Goal: Task Accomplishment & Management: Use online tool/utility

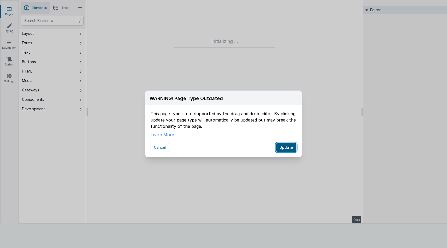
click at [285, 147] on button "Update" at bounding box center [286, 147] width 20 height 9
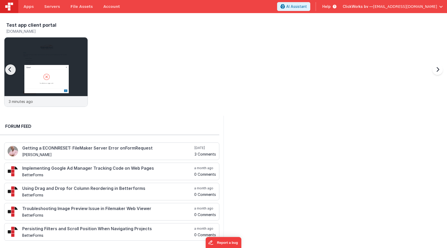
click at [22, 50] on div at bounding box center [15, 72] width 21 height 75
click at [33, 100] on p "3 minutes ago" at bounding box center [21, 101] width 24 height 5
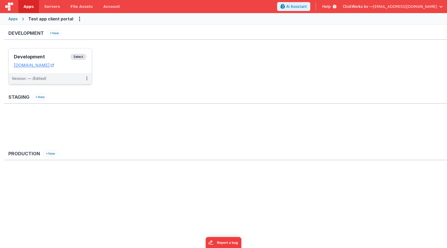
click at [36, 56] on h3 "Development" at bounding box center [42, 56] width 56 height 5
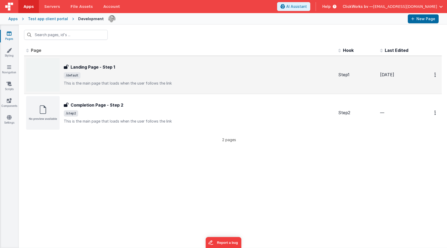
click at [44, 77] on img at bounding box center [42, 74] width 33 height 33
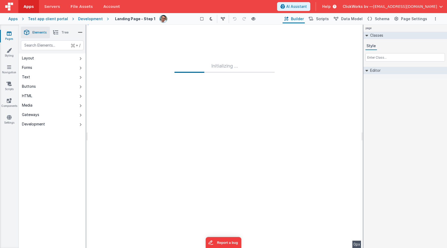
click at [304, 19] on span "Builder" at bounding box center [297, 18] width 13 height 5
click at [322, 19] on span "Scripts" at bounding box center [322, 18] width 13 height 5
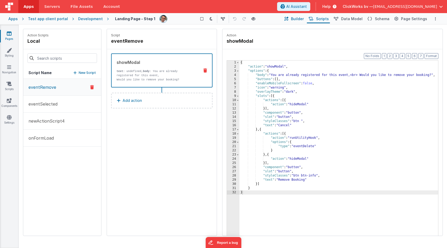
click at [302, 19] on span "Builder" at bounding box center [297, 18] width 13 height 5
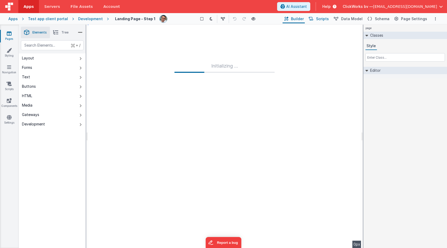
click at [323, 20] on span "Scripts" at bounding box center [322, 18] width 13 height 5
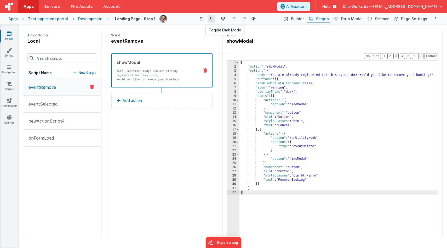
click at [211, 18] on icon at bounding box center [211, 19] width 3 height 4
click at [355, 19] on span "Data Model" at bounding box center [351, 18] width 21 height 5
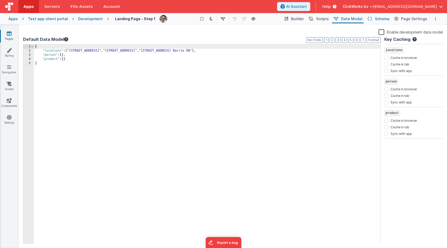
click at [381, 18] on span "Schema" at bounding box center [382, 18] width 15 height 5
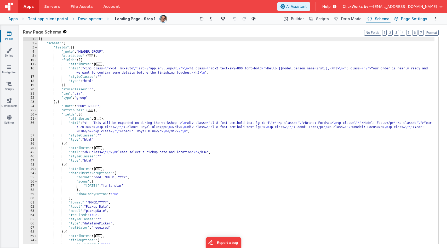
click at [412, 19] on span "Page Settings" at bounding box center [414, 18] width 26 height 5
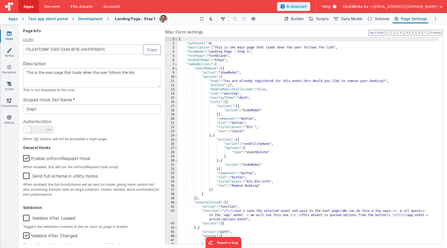
click at [51, 84] on textarea "This is the main page that loads when the user follows the link" at bounding box center [92, 77] width 138 height 19
click at [38, 110] on input "Step1" at bounding box center [92, 109] width 138 height 10
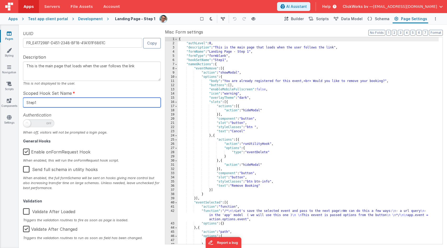
scroll to position [7, 0]
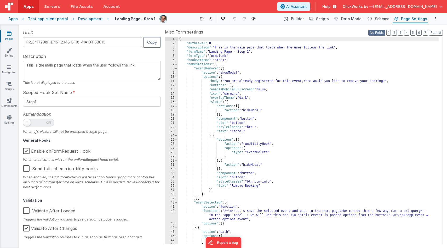
click at [376, 32] on button "No Folds" at bounding box center [377, 33] width 17 height 6
click at [390, 33] on button "1" at bounding box center [389, 33] width 4 height 6
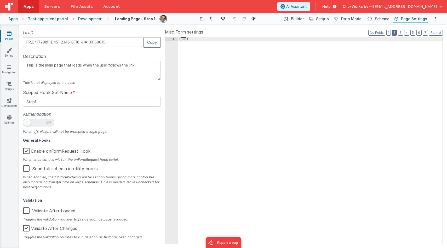
click at [396, 33] on button "2" at bounding box center [394, 33] width 5 height 6
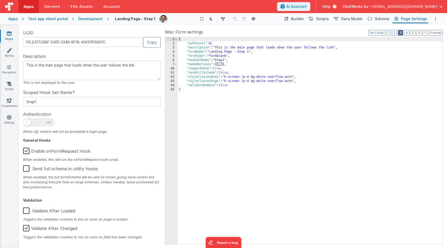
click at [401, 33] on button "3" at bounding box center [400, 33] width 5 height 6
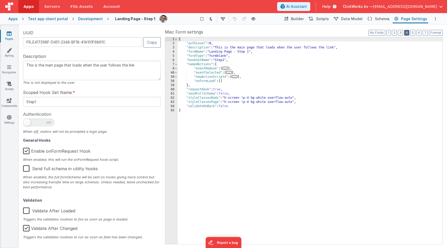
click at [407, 33] on button "4" at bounding box center [406, 33] width 5 height 6
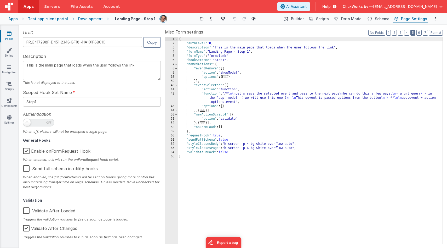
click at [415, 32] on button "5" at bounding box center [413, 33] width 5 height 6
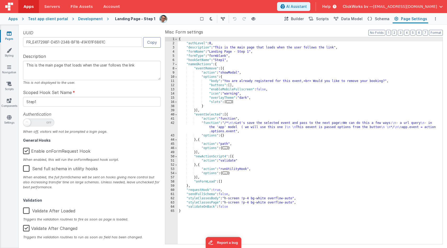
click at [369, 33] on label "Misc Form settings" at bounding box center [304, 32] width 278 height 6
click at [374, 33] on button "No Folds" at bounding box center [377, 33] width 17 height 6
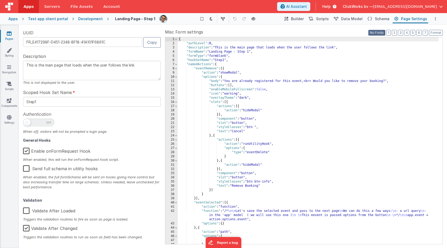
scroll to position [0, 0]
click at [379, 18] on span "Schema" at bounding box center [382, 18] width 15 height 5
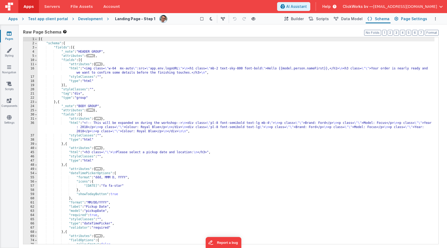
click at [411, 19] on span "Page Settings" at bounding box center [414, 18] width 26 height 5
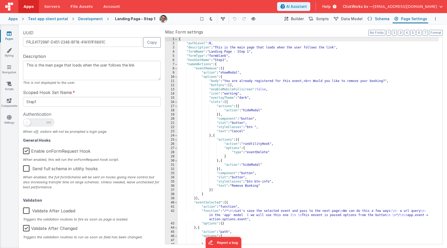
click at [383, 20] on span "Schema" at bounding box center [382, 18] width 15 height 5
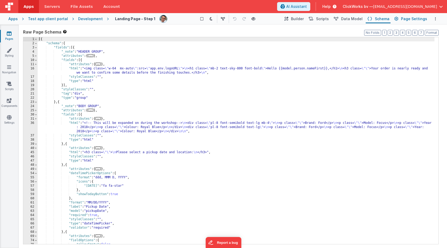
click at [411, 20] on span "Page Settings" at bounding box center [414, 18] width 26 height 5
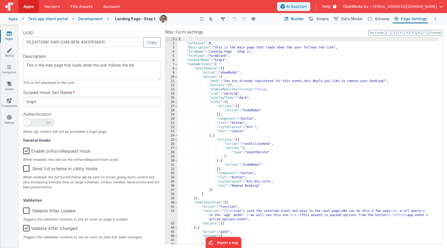
click at [299, 18] on span "Builder" at bounding box center [297, 18] width 13 height 5
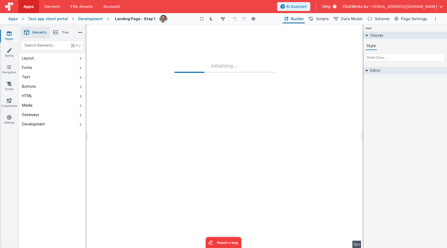
click at [158, 70] on div "Initializing ..." at bounding box center [225, 136] width 274 height 223
click at [225, 71] on div "Initializing ..." at bounding box center [224, 67] width 100 height 10
click at [7, 54] on link "Styling" at bounding box center [9, 53] width 19 height 10
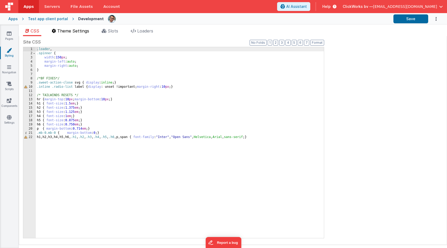
click at [74, 33] on span "Theme Settings" at bounding box center [73, 30] width 32 height 5
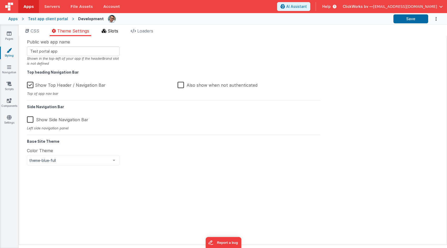
click at [118, 30] on span "Slots" at bounding box center [113, 30] width 10 height 5
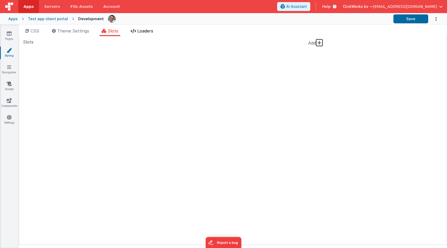
click at [139, 31] on span "Loaders" at bounding box center [145, 30] width 16 height 5
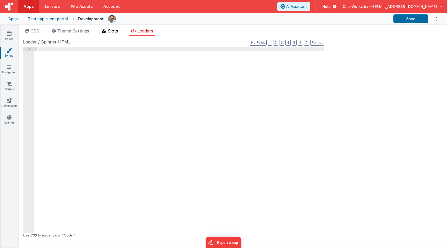
click at [114, 31] on span "Slots" at bounding box center [113, 30] width 10 height 5
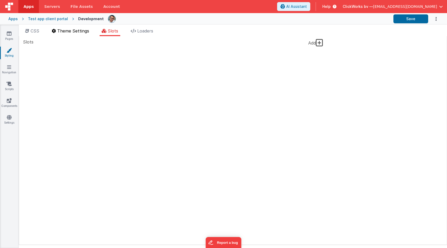
click at [87, 32] on span "Theme Settings" at bounding box center [73, 30] width 32 height 5
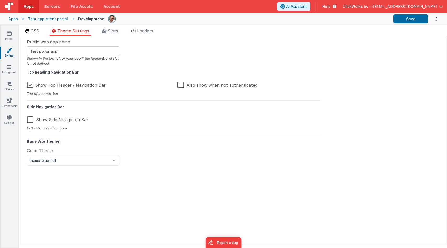
click at [33, 32] on span "CSS" at bounding box center [35, 30] width 9 height 5
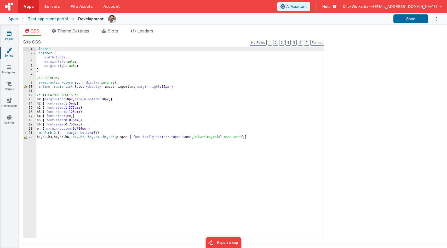
click at [8, 34] on icon at bounding box center [9, 33] width 5 height 5
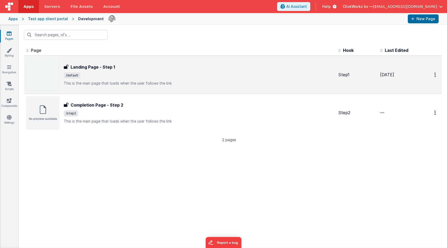
click at [100, 82] on p "This is the main page that loads when the user follows the link" at bounding box center [199, 83] width 270 height 5
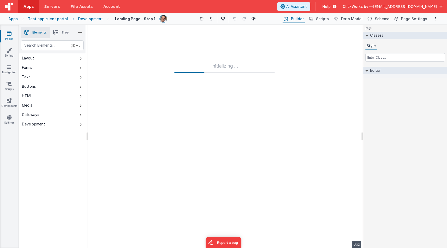
click at [304, 18] on span "Builder" at bounding box center [297, 18] width 13 height 5
click at [245, 99] on div "Initializing ..." at bounding box center [225, 136] width 274 height 223
click at [43, 59] on button "Layout" at bounding box center [52, 57] width 67 height 9
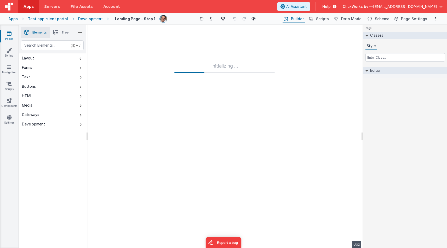
click at [43, 59] on button "Layout" at bounding box center [52, 57] width 67 height 9
click at [35, 69] on button "Forms" at bounding box center [52, 67] width 67 height 9
click at [40, 46] on div "text" at bounding box center [52, 45] width 63 height 10
click at [9, 70] on link "Navigation" at bounding box center [9, 69] width 19 height 10
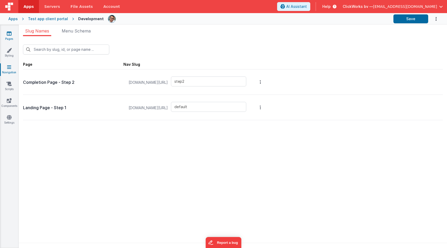
click at [10, 35] on icon at bounding box center [9, 33] width 5 height 5
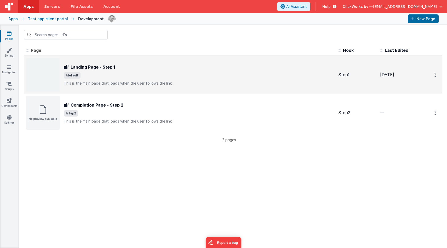
click at [42, 70] on img at bounding box center [42, 74] width 33 height 33
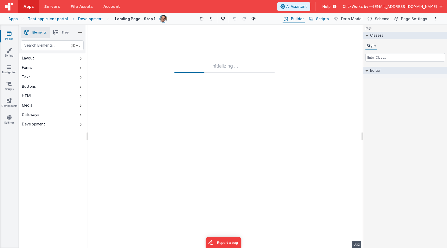
click at [327, 20] on span "Scripts" at bounding box center [322, 18] width 13 height 5
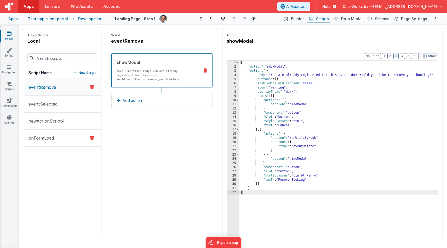
click at [47, 137] on p "onFormLoad" at bounding box center [39, 138] width 29 height 6
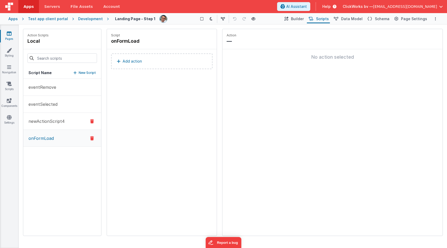
click at [41, 121] on p "newActionScript4" at bounding box center [44, 121] width 39 height 6
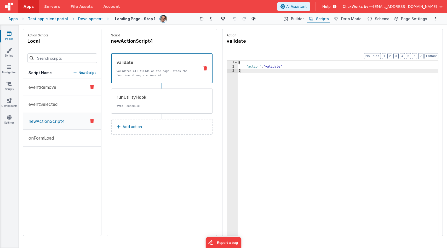
click at [49, 88] on p "eventRemove" at bounding box center [40, 87] width 31 height 6
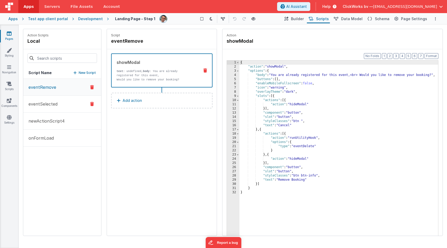
click at [44, 104] on p "eventSelected" at bounding box center [41, 104] width 32 height 6
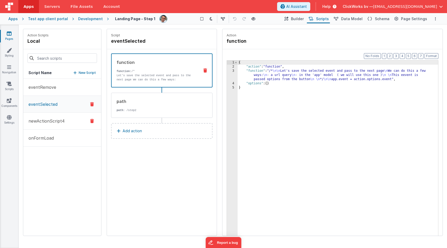
click at [42, 122] on p "newActionScript4" at bounding box center [44, 121] width 39 height 6
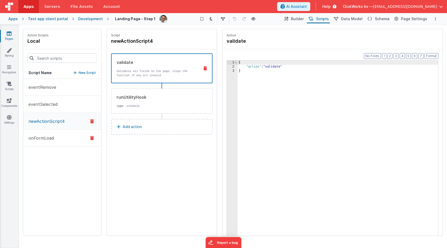
click at [42, 137] on p "onFormLoad" at bounding box center [39, 138] width 29 height 6
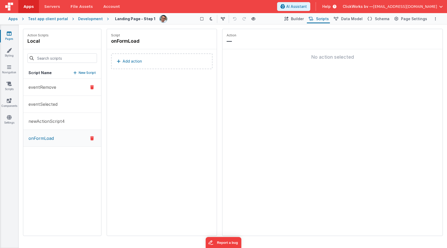
click at [44, 91] on button "eventRemove" at bounding box center [62, 87] width 78 height 17
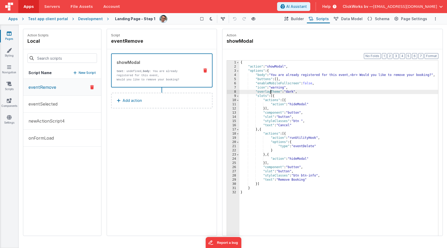
click at [271, 93] on div "{ "action" : "showModal" , "options" : { "body" : "You are already registered f…" at bounding box center [339, 160] width 199 height 200
click at [164, 73] on p "text : undefined, body : You are already registered for this event, Would you l…" at bounding box center [156, 75] width 79 height 13
click at [42, 104] on p "eventSelected" at bounding box center [41, 104] width 32 height 6
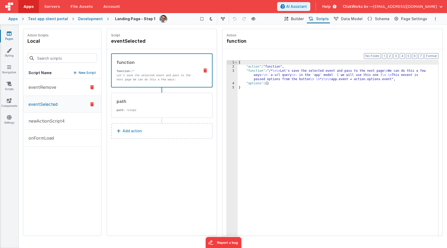
click at [42, 91] on button "eventRemove" at bounding box center [62, 87] width 78 height 17
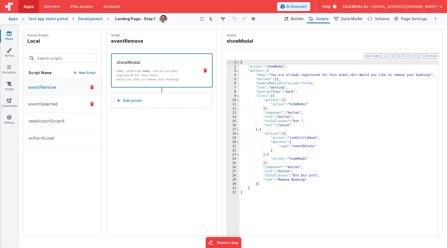
click at [40, 104] on p "eventSelected" at bounding box center [41, 104] width 32 height 6
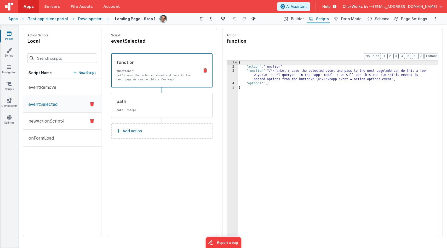
click at [43, 124] on p "newActionScript4" at bounding box center [44, 121] width 39 height 6
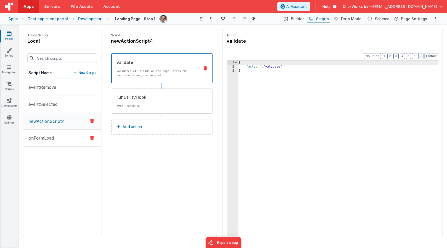
click at [42, 138] on p "onFormLoad" at bounding box center [39, 138] width 29 height 6
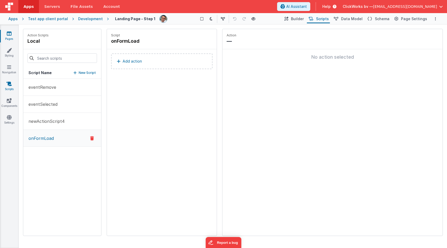
click at [8, 85] on icon at bounding box center [9, 83] width 5 height 5
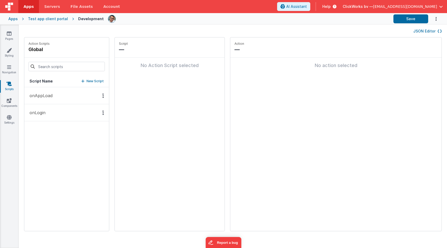
click at [41, 92] on button "onAppLoad" at bounding box center [66, 95] width 85 height 17
click at [42, 115] on p "onLogin" at bounding box center [35, 112] width 19 height 6
click at [48, 97] on p "onAppLoad" at bounding box center [39, 95] width 26 height 6
click at [9, 103] on link "Components" at bounding box center [9, 103] width 19 height 10
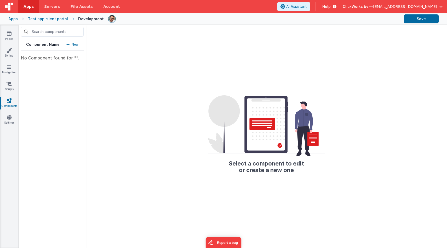
click at [69, 43] on icon "button" at bounding box center [67, 45] width 3 height 4
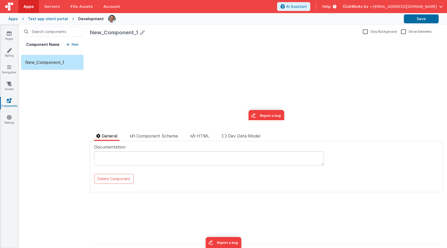
click at [124, 163] on textarea at bounding box center [209, 158] width 230 height 14
click at [152, 137] on span "Component Schema" at bounding box center [157, 135] width 41 height 5
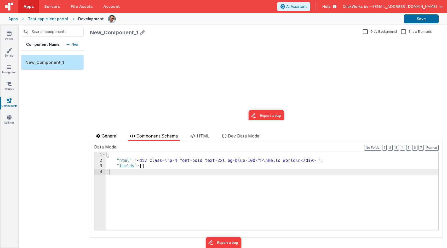
click at [105, 136] on span "General" at bounding box center [110, 135] width 16 height 5
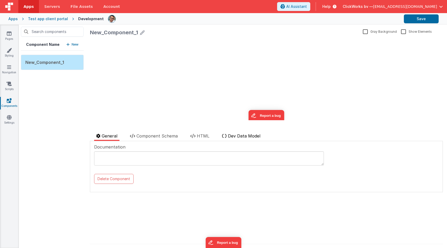
click at [237, 136] on span "Dev Data Model" at bounding box center [244, 135] width 32 height 5
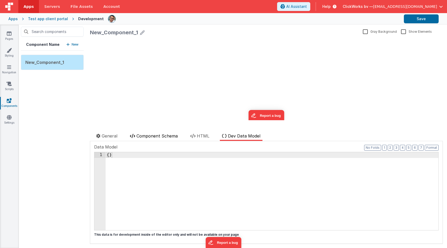
click at [163, 134] on span "Component Schema" at bounding box center [157, 135] width 41 height 5
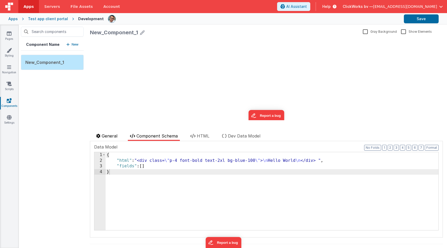
click at [114, 134] on span "General" at bounding box center [110, 135] width 16 height 5
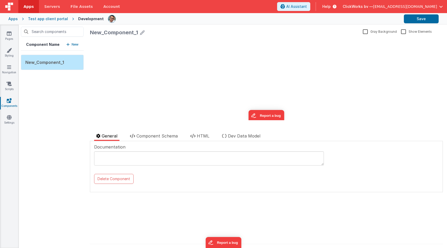
click at [363, 31] on label "Gray Background" at bounding box center [380, 31] width 34 height 5
click at [0, 0] on input "Gray Background" at bounding box center [0, 0] width 0 height 0
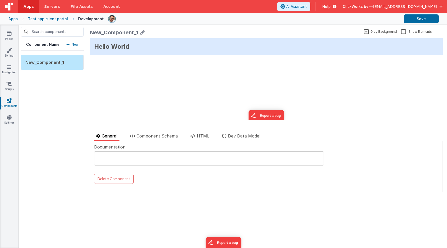
click at [364, 31] on label "Gray Background" at bounding box center [380, 31] width 33 height 5
click at [0, 0] on input "Gray Background" at bounding box center [0, 0] width 0 height 0
click at [401, 32] on label "Show Elements" at bounding box center [416, 31] width 31 height 5
click at [0, 0] on input "Show Elements" at bounding box center [0, 0] width 0 height 0
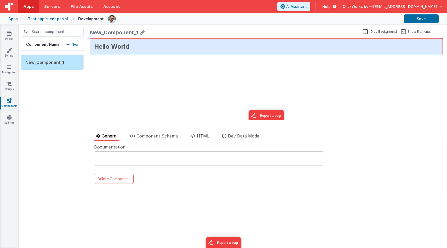
click at [401, 32] on label "Show Elements" at bounding box center [416, 31] width 30 height 5
click at [0, 0] on input "Show Elements" at bounding box center [0, 0] width 0 height 0
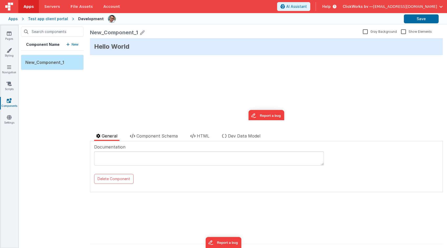
click at [401, 32] on label "Show Elements" at bounding box center [416, 31] width 31 height 5
click at [0, 0] on input "Show Elements" at bounding box center [0, 0] width 0 height 0
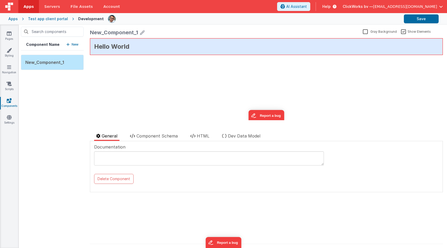
click at [401, 32] on label "Show Elements" at bounding box center [416, 31] width 30 height 5
click at [0, 0] on input "Show Elements" at bounding box center [0, 0] width 0 height 0
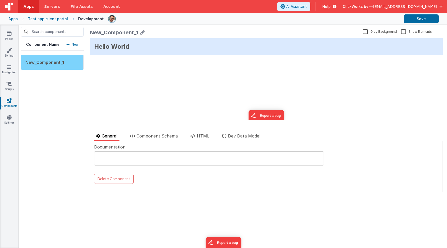
click at [59, 65] on div "New_Component_1" at bounding box center [52, 62] width 63 height 15
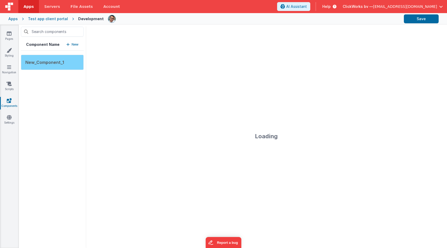
click at [59, 65] on div "New_Component_1" at bounding box center [52, 62] width 63 height 15
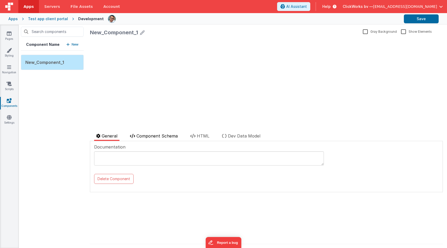
click at [142, 135] on span "Component Schema" at bounding box center [157, 135] width 41 height 5
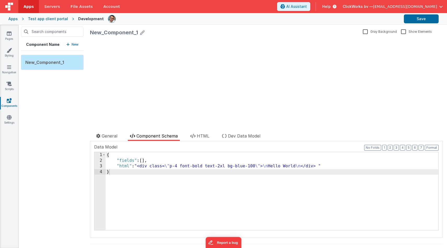
click at [142, 32] on icon at bounding box center [142, 32] width 5 height 7
drag, startPoint x: 148, startPoint y: 33, endPoint x: 47, endPoint y: 32, distance: 101.2
click at [47, 32] on div "Component Name New New_Component_1 New_Component_1 Gray Background Show Element…" at bounding box center [233, 136] width 428 height 223
type input "Header"
click at [151, 63] on div "update page model (See schema to hide after dev) { "component": { "comp": { "fi…" at bounding box center [266, 81] width 353 height 78
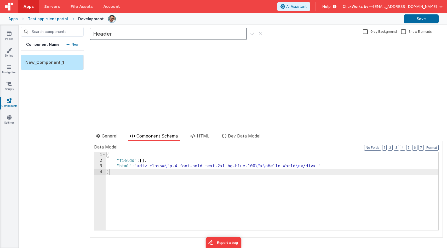
click at [251, 33] on icon at bounding box center [252, 33] width 4 height 7
click at [45, 86] on div "Component Name New New_Component_1" at bounding box center [52, 136] width 67 height 223
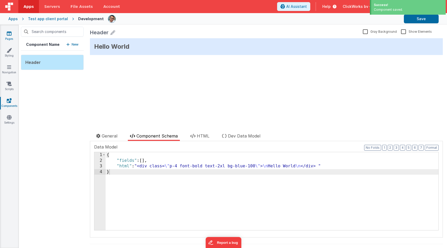
click at [9, 36] on link "Pages" at bounding box center [9, 36] width 19 height 10
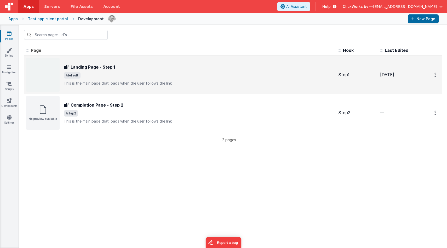
click at [38, 84] on img at bounding box center [42, 74] width 33 height 33
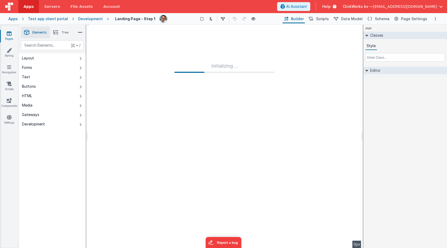
click at [47, 60] on button "Layout" at bounding box center [52, 57] width 67 height 9
click at [35, 66] on button "Forms" at bounding box center [52, 67] width 67 height 9
click at [32, 123] on div "Development" at bounding box center [33, 123] width 23 height 5
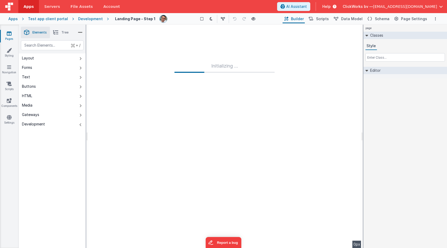
click at [32, 123] on div "Development" at bounding box center [33, 123] width 23 height 5
click at [48, 49] on div "text" at bounding box center [52, 45] width 63 height 10
type div "headers"
click at [252, 20] on icon at bounding box center [254, 19] width 4 height 4
click at [230, 145] on div "Initializing ..." at bounding box center [225, 136] width 274 height 223
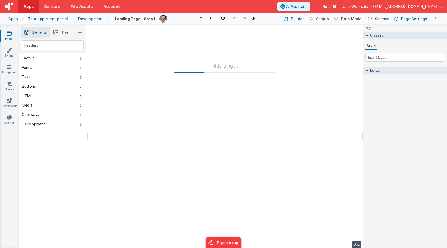
click at [412, 20] on span "Page Settings" at bounding box center [414, 18] width 26 height 5
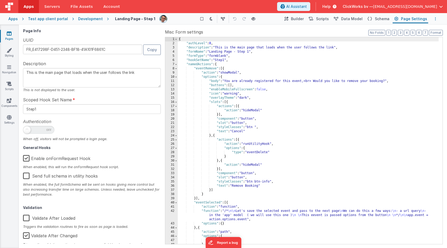
click at [434, 19] on button "Options" at bounding box center [436, 19] width 6 height 6
click at [344, 57] on button at bounding box center [223, 124] width 447 height 248
click at [377, 20] on button "Schema" at bounding box center [378, 18] width 25 height 9
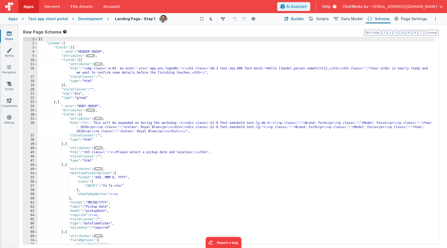
click at [300, 20] on span "Builder" at bounding box center [297, 18] width 13 height 5
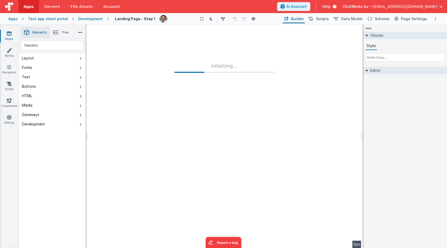
click at [255, 60] on div "Initializing ..." at bounding box center [225, 136] width 274 height 223
click at [237, 61] on div "Initializing ..." at bounding box center [225, 136] width 274 height 223
click at [173, 103] on div "Initializing ..." at bounding box center [225, 136] width 274 height 223
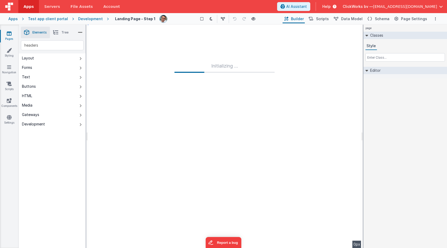
click at [59, 32] on li "Tree" at bounding box center [61, 33] width 22 height 12
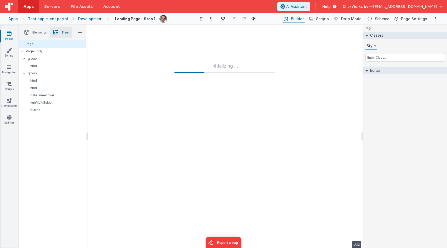
click at [83, 31] on ul "Elements Tree" at bounding box center [52, 33] width 67 height 16
click at [81, 31] on icon at bounding box center [80, 32] width 5 height 7
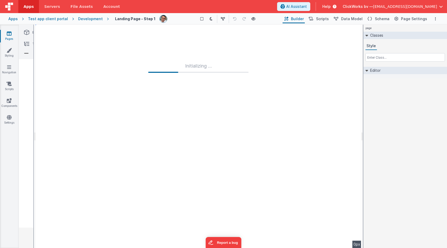
click at [26, 31] on icon at bounding box center [26, 32] width 5 height 7
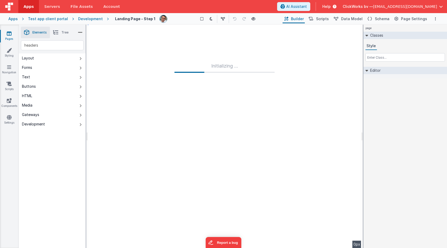
click at [30, 126] on div "Development" at bounding box center [33, 123] width 23 height 5
click at [39, 118] on button "Gateways" at bounding box center [52, 114] width 67 height 9
click at [41, 109] on button "Media" at bounding box center [52, 104] width 67 height 9
click at [45, 95] on button "HTML" at bounding box center [52, 95] width 67 height 9
click at [45, 82] on button "Buttons" at bounding box center [52, 86] width 67 height 9
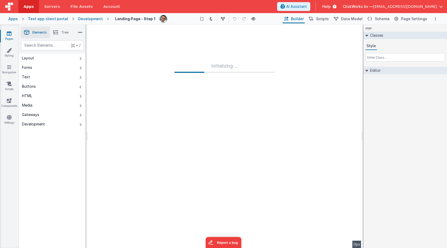
click at [40, 76] on button "Text" at bounding box center [52, 76] width 67 height 9
click at [31, 63] on button "Forms" at bounding box center [52, 67] width 67 height 9
click at [30, 66] on div "Forms" at bounding box center [27, 67] width 10 height 5
click at [394, 56] on input "text" at bounding box center [406, 57] width 80 height 8
click at [370, 69] on h2 "Editor" at bounding box center [374, 70] width 13 height 7
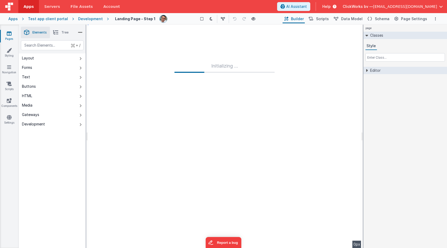
click at [370, 69] on h2 "Editor" at bounding box center [374, 70] width 13 height 7
click at [9, 54] on link "Styling" at bounding box center [9, 53] width 19 height 10
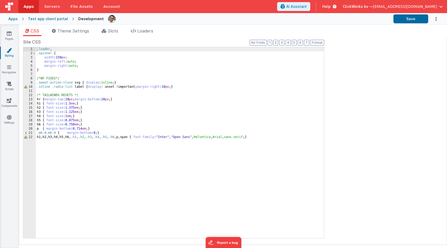
click at [12, 20] on div "Apps" at bounding box center [12, 18] width 9 height 5
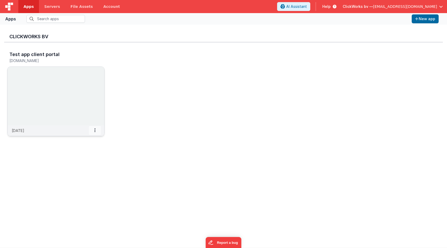
click at [94, 130] on span at bounding box center [95, 130] width 12 height 9
click at [77, 169] on span "Delete App" at bounding box center [83, 169] width 20 height 4
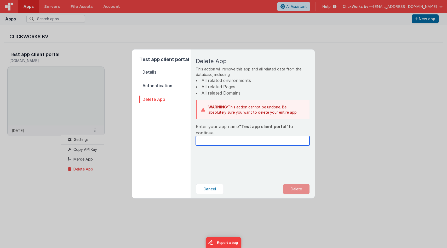
click at [214, 138] on input "text" at bounding box center [253, 141] width 114 height 10
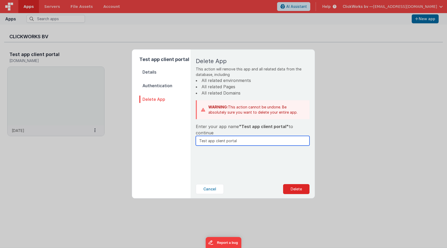
type input "Test app client portal"
click at [293, 191] on button "Delete" at bounding box center [296, 189] width 26 height 10
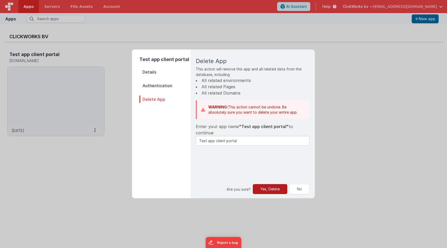
click at [273, 189] on button "Yes, Delete" at bounding box center [270, 189] width 35 height 10
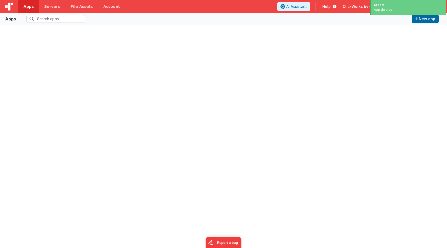
click at [397, 49] on div at bounding box center [223, 136] width 447 height 223
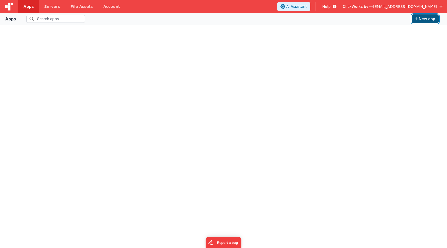
click at [425, 19] on button "New app" at bounding box center [425, 18] width 27 height 9
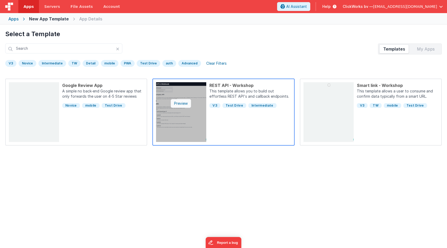
click at [179, 103] on div "Preview" at bounding box center [181, 103] width 20 height 9
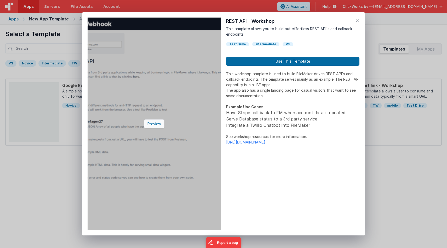
click at [153, 124] on div "Preview" at bounding box center [154, 123] width 20 height 9
click at [151, 124] on div "Preview" at bounding box center [154, 123] width 20 height 9
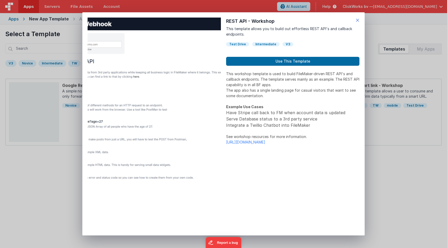
click at [358, 20] on icon at bounding box center [358, 19] width 4 height 7
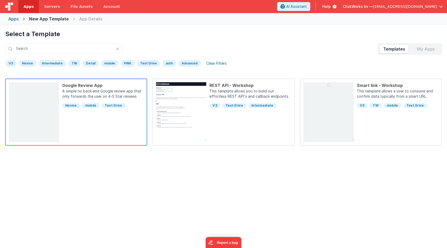
click at [97, 132] on div "Google Review App A simple no back-end Google review app that only forwards the…" at bounding box center [101, 112] width 84 height 60
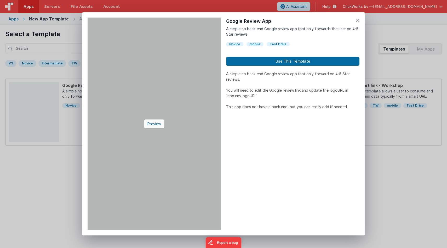
click at [150, 122] on div "Preview" at bounding box center [154, 123] width 20 height 9
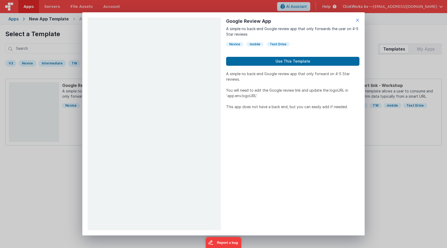
click at [358, 20] on icon at bounding box center [358, 19] width 4 height 7
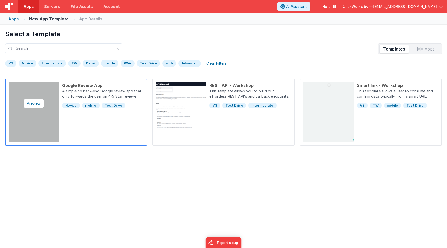
click at [34, 118] on img at bounding box center [34, 112] width 50 height 60
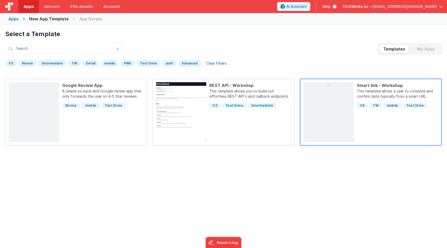
click at [418, 128] on div "Smart link - Workshop This template allows a user to consume and confirm data t…" at bounding box center [396, 112] width 84 height 60
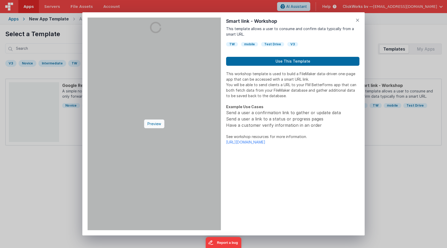
click at [145, 125] on div "Preview" at bounding box center [154, 123] width 20 height 9
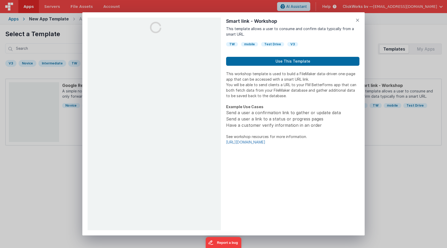
click at [263, 144] on link "[URL][DOMAIN_NAME]" at bounding box center [245, 142] width 39 height 4
click at [356, 20] on icon at bounding box center [358, 19] width 4 height 7
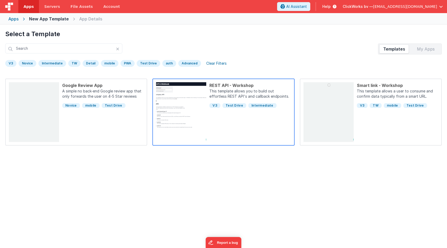
click at [267, 119] on div "REST API - Workshop This template allows you to build out effortless REST API's…" at bounding box center [248, 112] width 84 height 60
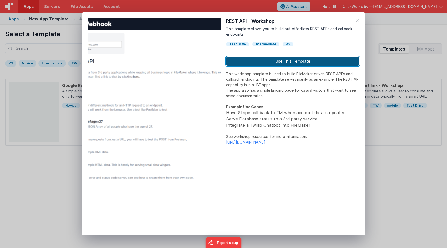
click at [277, 59] on button "Use This Template" at bounding box center [292, 61] width 133 height 9
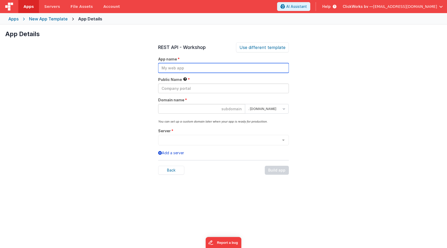
click at [173, 70] on input "text" at bounding box center [223, 68] width 131 height 10
type input "My test app"
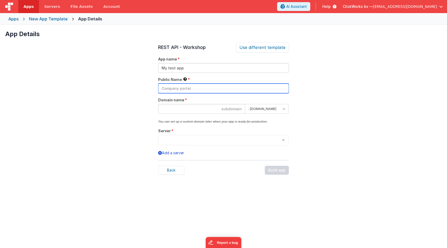
click at [169, 92] on input "text" at bounding box center [223, 88] width 131 height 10
type input "My test BF app"
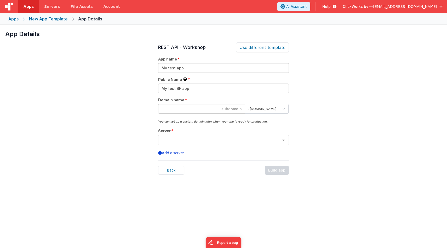
click at [185, 110] on input at bounding box center [201, 109] width 87 height 10
click at [268, 110] on select ". [DOMAIN_NAME] . [DOMAIN_NAME]" at bounding box center [267, 109] width 44 height 10
click at [245, 104] on select ". [DOMAIN_NAME] . [DOMAIN_NAME]" at bounding box center [267, 109] width 44 height 10
click at [235, 109] on input "janstpbfapp" at bounding box center [201, 109] width 87 height 10
type input "janstptestapp"
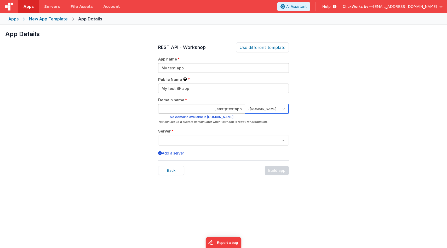
click at [281, 109] on select ". [DOMAIN_NAME] . [DOMAIN_NAME]" at bounding box center [267, 109] width 44 height 10
click at [245, 104] on select ". [DOMAIN_NAME] . [DOMAIN_NAME]" at bounding box center [267, 109] width 44 height 10
click at [258, 111] on select ". [DOMAIN_NAME] . [DOMAIN_NAME]" at bounding box center [267, 109] width 44 height 10
click at [245, 104] on select ". [DOMAIN_NAME] . [DOMAIN_NAME]" at bounding box center [267, 109] width 44 height 10
click at [256, 109] on select ". [DOMAIN_NAME] . [DOMAIN_NAME]" at bounding box center [267, 109] width 44 height 10
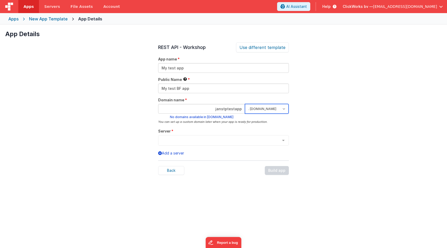
select select "[DOMAIN_NAME]"
click at [245, 104] on select ". [DOMAIN_NAME] . [DOMAIN_NAME]" at bounding box center [267, 109] width 44 height 10
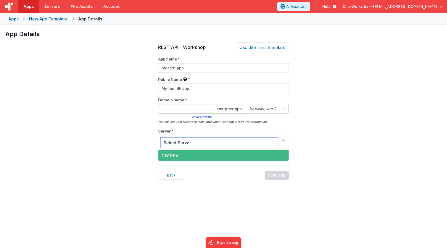
click at [283, 140] on div at bounding box center [283, 140] width 10 height 10
click at [256, 156] on span "CW DEV" at bounding box center [223, 155] width 130 height 10
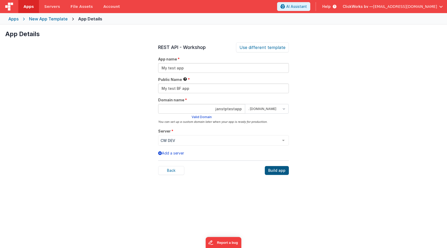
click at [281, 171] on div "Build app" at bounding box center [277, 170] width 24 height 9
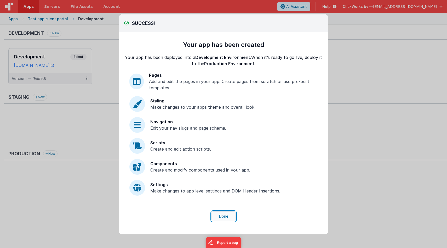
click at [228, 214] on button "Done" at bounding box center [224, 216] width 24 height 10
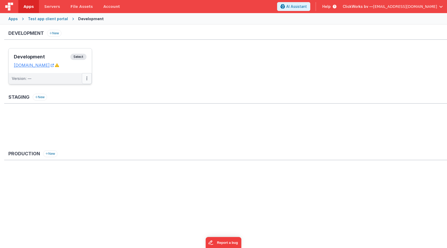
click at [86, 78] on icon at bounding box center [86, 78] width 1 height 0
click at [77, 91] on link "Edit" at bounding box center [69, 90] width 46 height 9
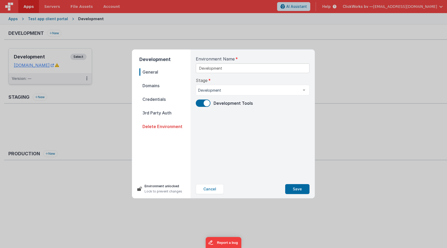
click at [164, 89] on nav "General Domains Credentials 3rd Party Auth Delete Environment" at bounding box center [164, 121] width 51 height 107
click at [149, 86] on span "Domains" at bounding box center [164, 85] width 51 height 7
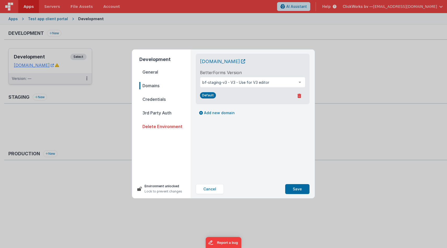
click at [154, 98] on span "Credentials" at bounding box center [164, 98] width 51 height 7
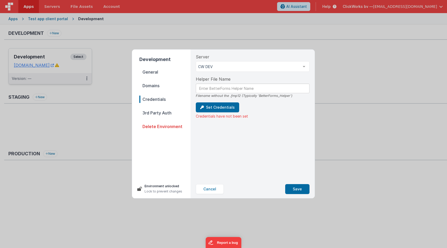
click at [155, 111] on span "3rd Party Auth" at bounding box center [164, 112] width 51 height 7
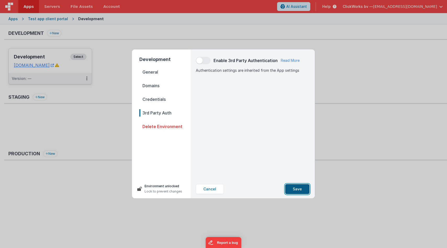
click at [301, 188] on button "Save" at bounding box center [297, 189] width 24 height 10
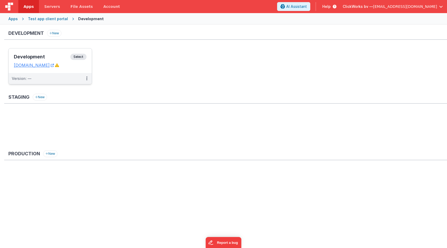
click at [31, 56] on h3 "Development" at bounding box center [42, 56] width 56 height 5
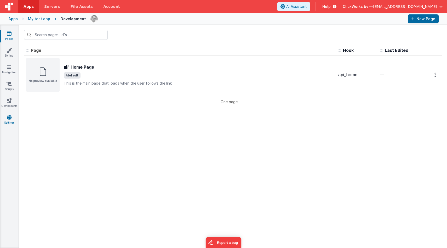
click at [8, 121] on link "Settings" at bounding box center [9, 120] width 19 height 10
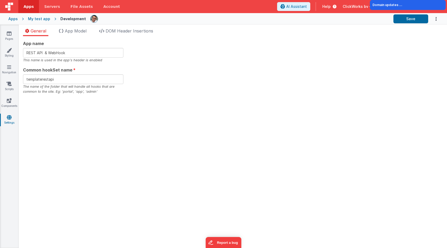
click at [58, 128] on div "App name REST API & WebHook This name is used in the app's header is enabled Co…" at bounding box center [233, 142] width 428 height 212
click at [10, 35] on icon at bounding box center [9, 33] width 5 height 5
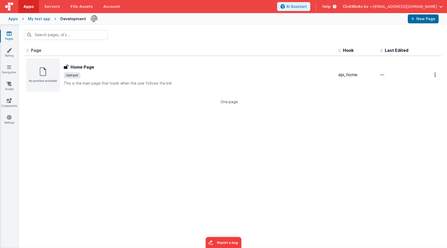
click at [40, 20] on div "My test app" at bounding box center [39, 18] width 22 height 5
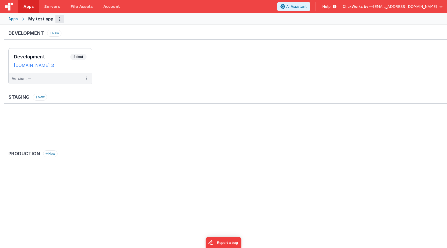
click at [59, 19] on icon "Options" at bounding box center [59, 19] width 1 height 0
click at [43, 30] on link "App Settings" at bounding box center [41, 29] width 46 height 9
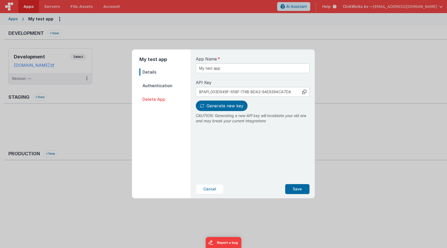
click at [164, 86] on span "Authentication" at bounding box center [164, 85] width 51 height 7
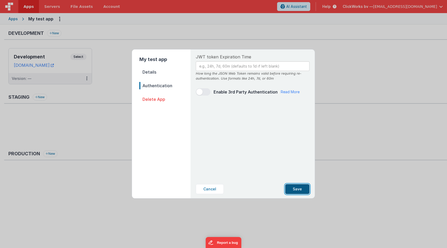
click at [293, 192] on button "Save" at bounding box center [297, 189] width 24 height 10
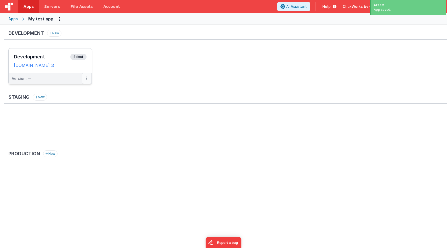
click at [87, 78] on icon at bounding box center [86, 78] width 1 height 0
click at [84, 79] on button at bounding box center [87, 78] width 10 height 11
click at [79, 89] on link "Edit" at bounding box center [69, 90] width 46 height 9
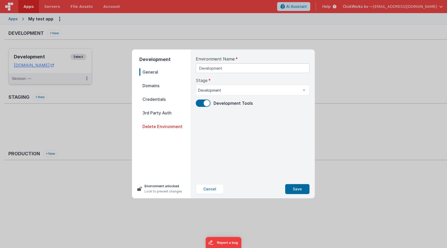
click at [158, 82] on span "Domains" at bounding box center [164, 85] width 51 height 7
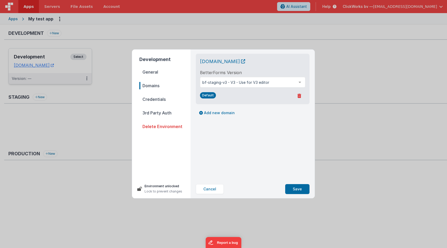
click at [165, 100] on span "Credentials" at bounding box center [164, 98] width 51 height 7
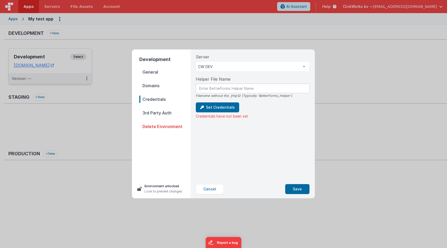
click at [218, 93] on div "Filename without the .fmp12 (Typically 'BetterForms_Helper')" at bounding box center [253, 95] width 114 height 5
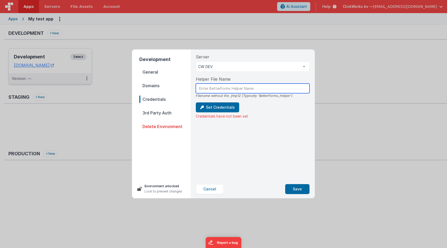
click at [216, 90] on input "text" at bounding box center [253, 88] width 114 height 10
type input "BetterForms_Helper"
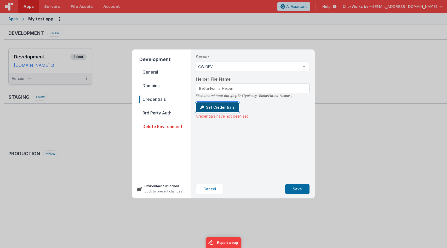
click at [217, 107] on button "Set Credentials" at bounding box center [217, 107] width 43 height 10
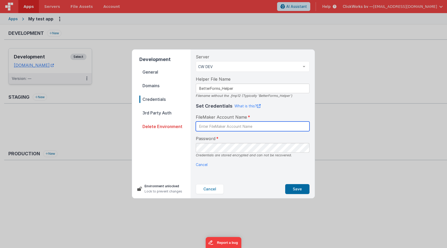
click at [207, 126] on input "text" at bounding box center [253, 126] width 114 height 10
type input "BetterForms"
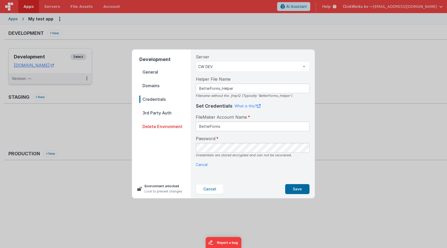
click at [204, 171] on div "Server CW DEV CW DEV List is empty. Helper File Name BetterForms_Helper Filenam…" at bounding box center [253, 114] width 122 height 130
click at [294, 188] on button "Save" at bounding box center [297, 189] width 24 height 10
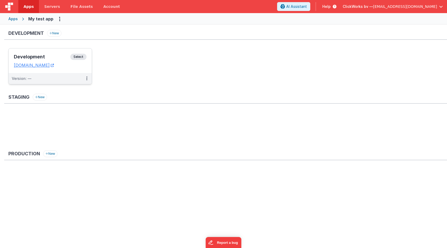
click at [39, 56] on h3 "Development" at bounding box center [42, 56] width 56 height 5
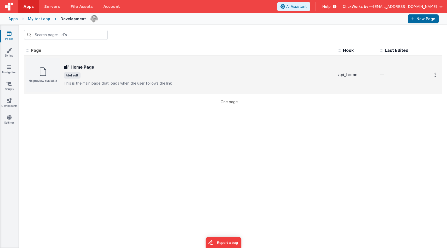
click at [43, 75] on img at bounding box center [42, 74] width 33 height 33
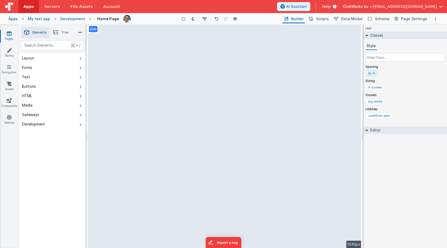
select select "string"
click at [77, 59] on button "Layout" at bounding box center [52, 57] width 67 height 9
click at [76, 68] on button "Forms" at bounding box center [52, 67] width 67 height 9
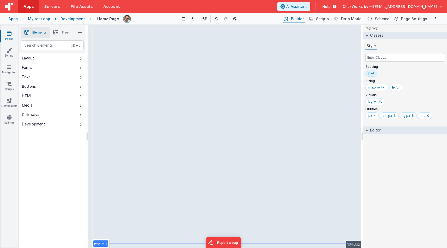
click at [76, 68] on button "Forms" at bounding box center [52, 67] width 67 height 9
click at [11, 53] on link "Styling" at bounding box center [9, 53] width 19 height 10
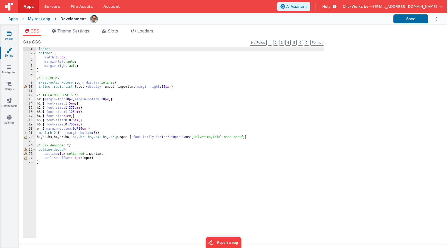
click at [10, 36] on link "Pages" at bounding box center [9, 36] width 19 height 10
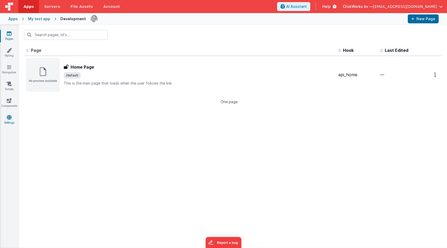
click at [6, 124] on link "Settings" at bounding box center [9, 120] width 19 height 10
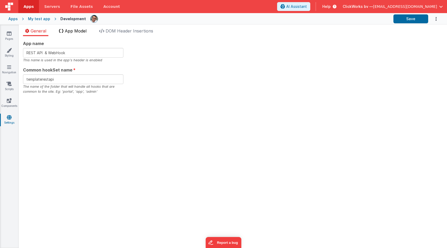
click at [77, 31] on span "App Model" at bounding box center [76, 30] width 22 height 5
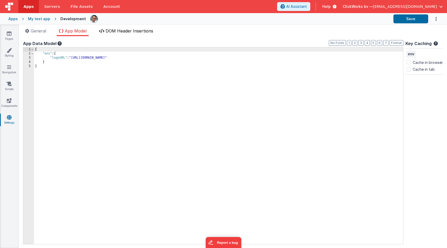
click at [117, 31] on span "DOM Header Insertions" at bounding box center [130, 30] width 48 height 5
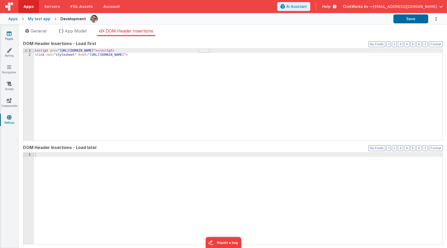
click at [10, 33] on icon at bounding box center [9, 33] width 5 height 5
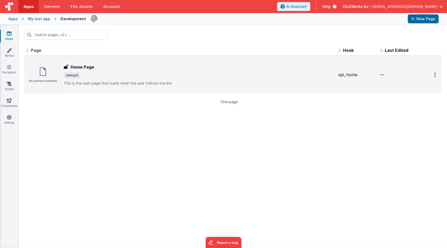
click at [34, 74] on img at bounding box center [42, 74] width 33 height 33
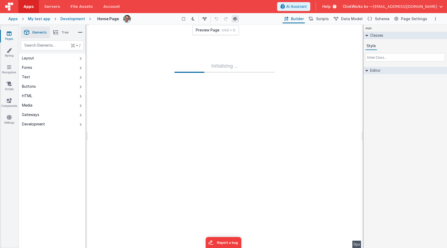
click at [236, 19] on icon at bounding box center [235, 19] width 4 height 4
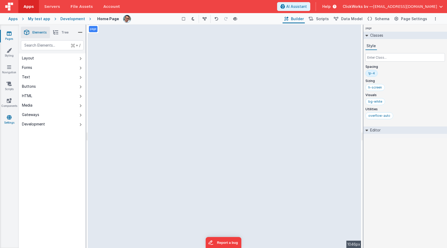
click at [11, 119] on icon at bounding box center [9, 117] width 5 height 5
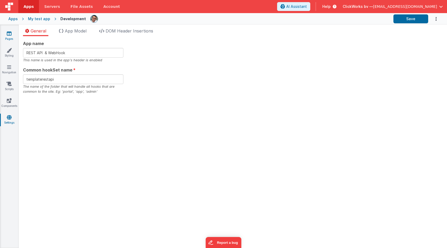
click at [6, 35] on link "Pages" at bounding box center [9, 36] width 19 height 10
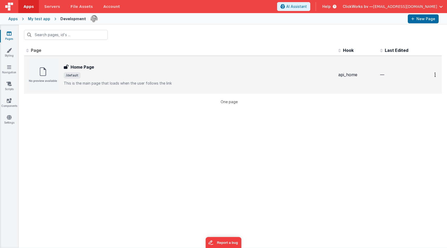
click at [49, 71] on img at bounding box center [42, 74] width 33 height 33
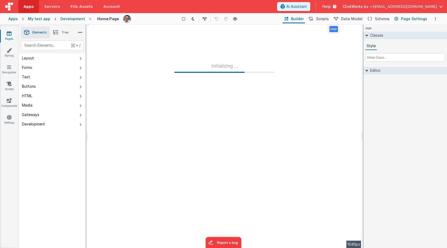
click at [420, 18] on span "Page Settings" at bounding box center [414, 18] width 26 height 5
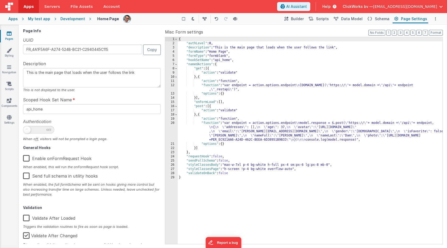
click at [40, 135] on div at bounding box center [92, 131] width 138 height 10
click at [30, 130] on span at bounding box center [26, 129] width 7 height 7
drag, startPoint x: 30, startPoint y: 130, endPoint x: 49, endPoint y: 134, distance: 18.9
click at [49, 134] on div at bounding box center [92, 131] width 138 height 10
click at [51, 124] on span "Authentication" at bounding box center [37, 121] width 28 height 6
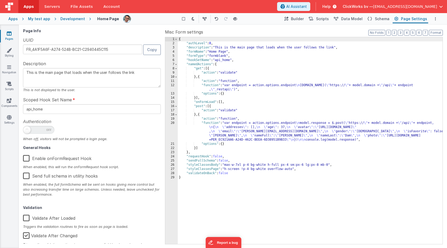
click at [47, 133] on span at bounding box center [38, 130] width 31 height 8
drag, startPoint x: 27, startPoint y: 129, endPoint x: 59, endPoint y: 130, distance: 31.4
click at [59, 130] on div at bounding box center [92, 131] width 138 height 10
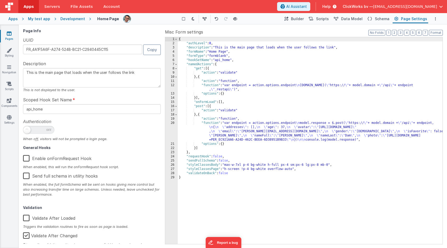
click at [43, 130] on span at bounding box center [38, 130] width 31 height 8
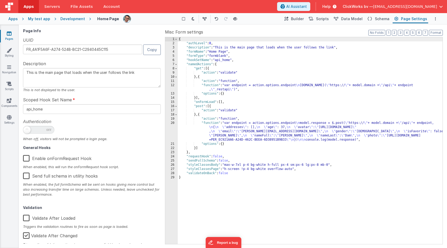
click at [43, 130] on span at bounding box center [38, 130] width 31 height 8
click at [10, 123] on link "Settings" at bounding box center [9, 120] width 19 height 10
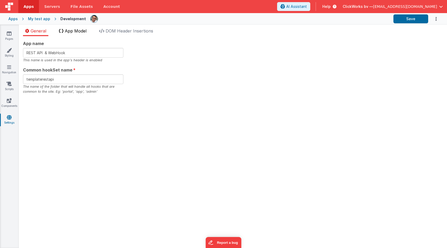
click at [73, 30] on span "App Model" at bounding box center [76, 30] width 22 height 5
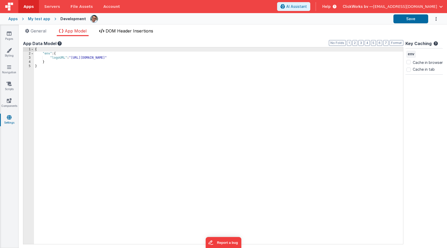
click at [119, 31] on span "DOM Header Insertions" at bounding box center [130, 30] width 48 height 5
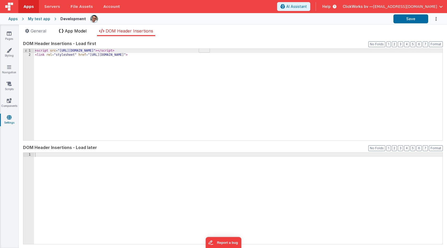
click at [74, 31] on span "App Model" at bounding box center [76, 30] width 22 height 5
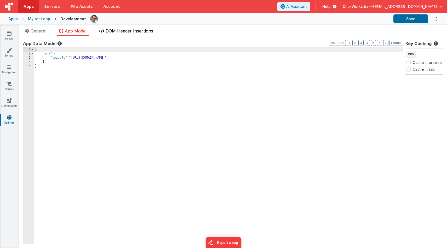
click at [121, 32] on span "DOM Header Insertions" at bounding box center [130, 30] width 48 height 5
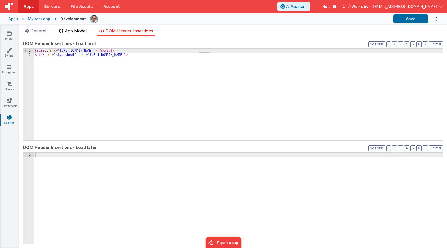
click at [81, 31] on span "App Model" at bounding box center [76, 30] width 22 height 5
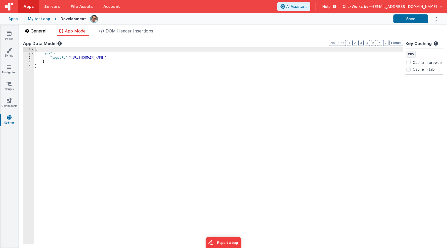
click at [38, 30] on span "General" at bounding box center [39, 30] width 16 height 5
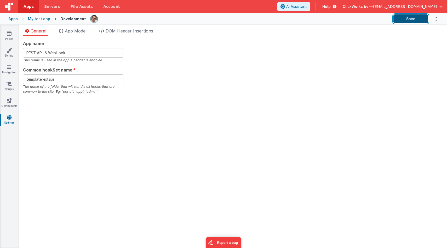
click at [418, 21] on button "Save" at bounding box center [411, 18] width 35 height 9
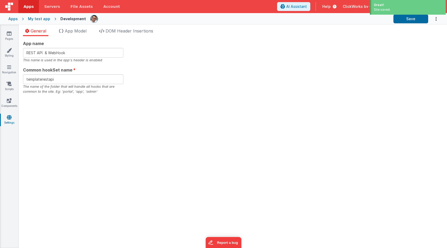
click at [435, 18] on icon "Options" at bounding box center [436, 19] width 5 height 11
click at [351, 46] on button at bounding box center [223, 124] width 447 height 248
click at [13, 101] on link "Components" at bounding box center [9, 103] width 19 height 10
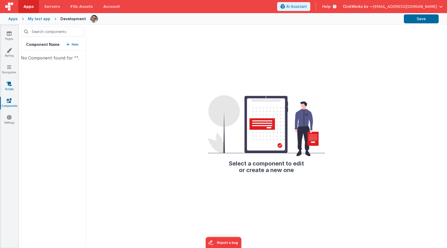
click at [11, 88] on link "Scripts" at bounding box center [9, 86] width 19 height 10
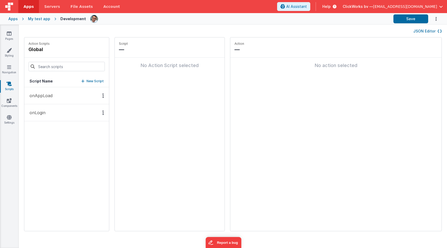
click at [438, 18] on icon "Options" at bounding box center [436, 19] width 5 height 11
click at [265, 30] on button at bounding box center [223, 124] width 447 height 248
click at [43, 113] on p "onLogin" at bounding box center [35, 112] width 19 height 6
click at [131, 67] on p "Add action" at bounding box center [140, 69] width 19 height 6
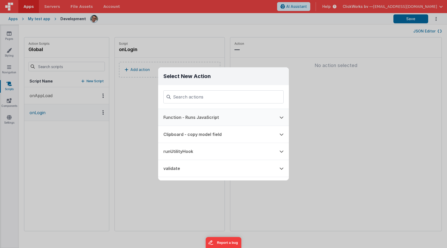
click at [217, 117] on button "Function - Runs JavaScript" at bounding box center [216, 117] width 116 height 17
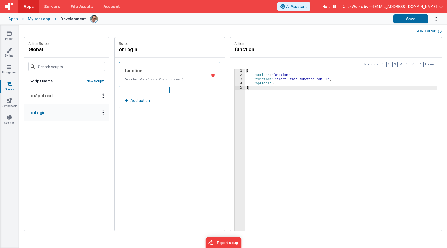
click at [159, 122] on div "Script onLogin function function: alert('this function ran!') Add action" at bounding box center [170, 133] width 110 height 193
click at [55, 94] on button "onAppLoad" at bounding box center [66, 95] width 85 height 17
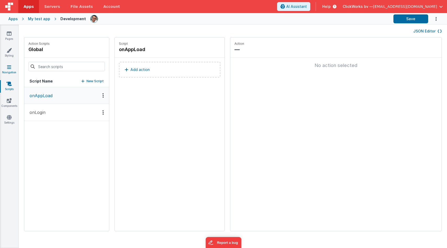
click at [8, 67] on icon at bounding box center [9, 66] width 4 height 5
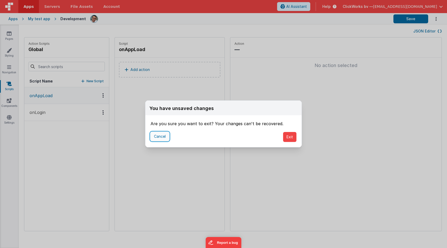
click at [160, 136] on button "Cancel" at bounding box center [160, 136] width 19 height 9
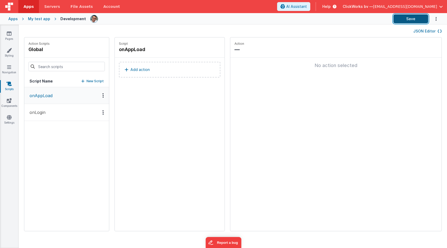
click at [401, 20] on button "Save" at bounding box center [411, 18] width 35 height 9
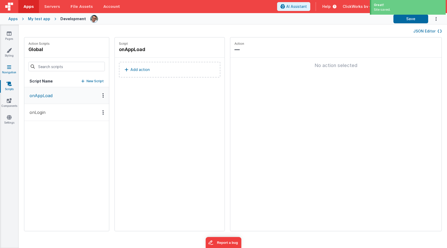
click at [8, 68] on icon at bounding box center [9, 66] width 4 height 5
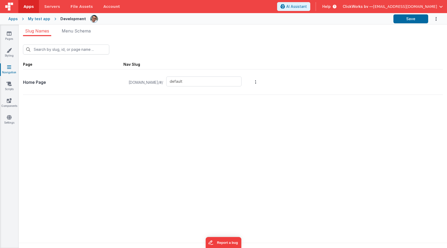
click at [36, 84] on p "Home Page" at bounding box center [73, 82] width 100 height 7
click at [218, 81] on input "default" at bounding box center [203, 81] width 75 height 10
click at [80, 29] on span "Menu Schema" at bounding box center [76, 30] width 29 height 5
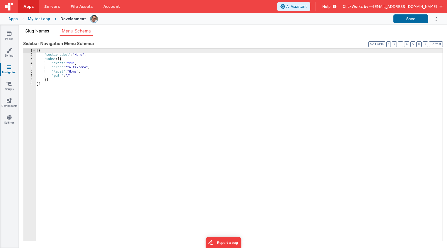
click at [35, 32] on span "Slug Names" at bounding box center [37, 30] width 24 height 5
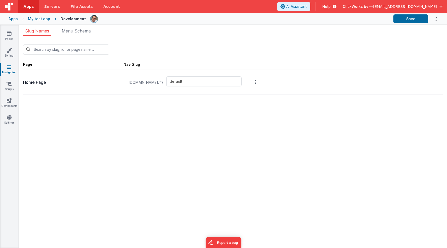
click at [259, 83] on button "Options" at bounding box center [255, 81] width 7 height 21
click at [157, 37] on button at bounding box center [223, 124] width 447 height 248
click at [156, 37] on div "New Slug Page Nav Slug Home Page [DOMAIN_NAME]/#/ default Sidebar Navigation Me…" at bounding box center [233, 143] width 428 height 215
click at [1, 54] on link "Styling" at bounding box center [9, 53] width 19 height 10
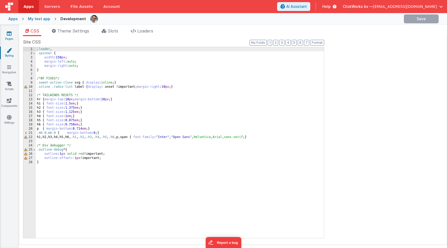
click at [8, 35] on icon at bounding box center [9, 33] width 5 height 5
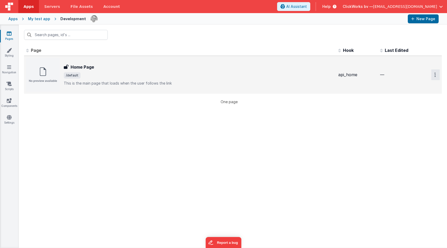
click at [436, 75] on icon "Options" at bounding box center [435, 74] width 1 height 4
click at [416, 87] on link "Legacy Editor" at bounding box center [417, 86] width 46 height 9
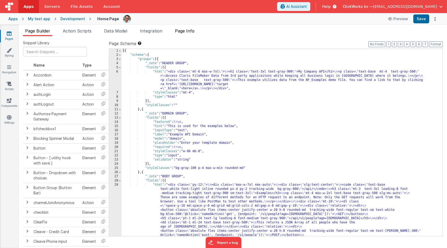
click at [187, 32] on span "Page Info" at bounding box center [185, 30] width 20 height 5
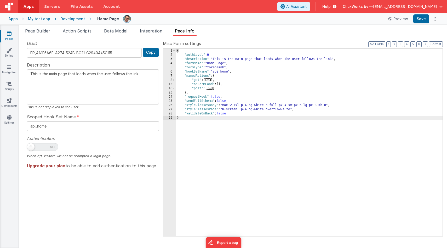
click at [32, 146] on span at bounding box center [30, 146] width 7 height 7
click at [33, 31] on span "Page Builder" at bounding box center [37, 30] width 25 height 5
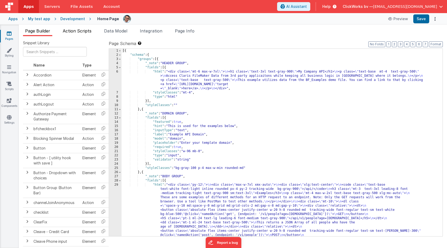
click at [79, 32] on span "Action Scripts" at bounding box center [77, 30] width 29 height 5
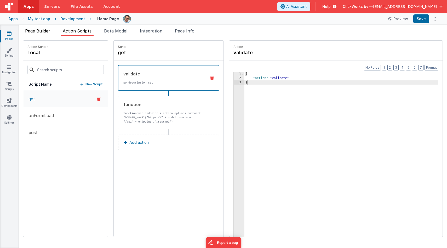
click at [47, 33] on span "Page Builder" at bounding box center [37, 30] width 25 height 5
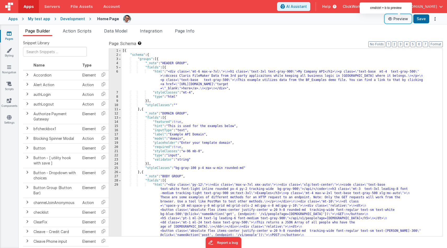
click at [398, 19] on button "Preview" at bounding box center [398, 19] width 26 height 8
click at [68, 20] on div "Development" at bounding box center [72, 18] width 25 height 5
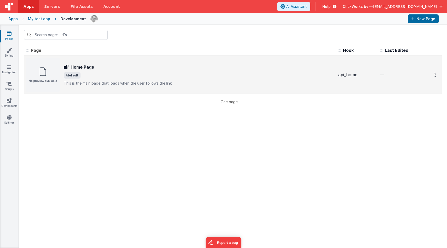
click at [43, 70] on img at bounding box center [42, 74] width 33 height 33
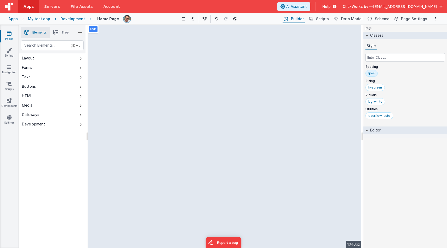
click at [88, 30] on div "page" at bounding box center [93, 29] width 11 height 9
click at [94, 30] on p "page" at bounding box center [93, 29] width 7 height 4
click at [123, 71] on div "page --> 1046px" at bounding box center [225, 136] width 274 height 223
click at [149, 59] on div "page --> 1046px" at bounding box center [225, 136] width 274 height 223
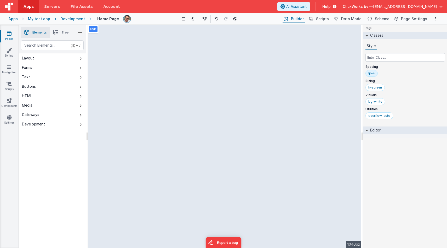
click at [67, 58] on button "Layout" at bounding box center [52, 57] width 67 height 9
click at [138, 58] on div "page --> 1046px" at bounding box center [225, 136] width 274 height 223
click at [172, 104] on div "page --> 1046px" at bounding box center [225, 136] width 274 height 223
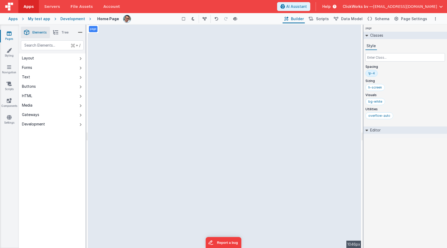
drag, startPoint x: 172, startPoint y: 104, endPoint x: 169, endPoint y: 162, distance: 57.4
click at [169, 162] on div "page --> 1046px" at bounding box center [225, 136] width 274 height 223
drag, startPoint x: 359, startPoint y: 166, endPoint x: 360, endPoint y: 197, distance: 31.2
click at [360, 197] on div "page --> 1046px" at bounding box center [225, 136] width 274 height 223
select select "string"
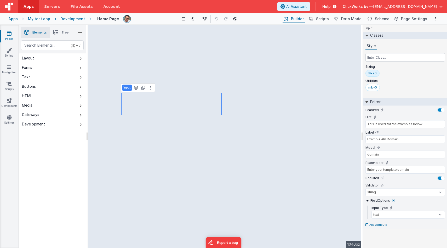
type input "div"
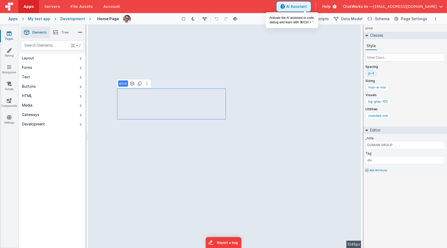
click at [307, 9] on span "AI Assistant" at bounding box center [296, 6] width 21 height 5
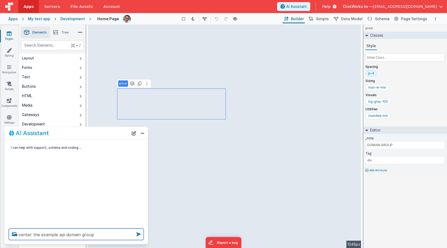
type textarea "center the example api domain group"
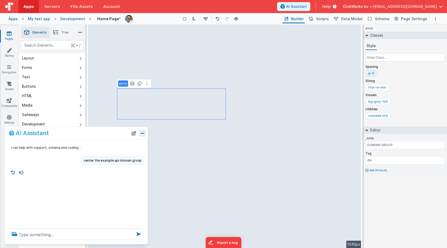
click at [143, 133] on button "Close" at bounding box center [142, 132] width 7 height 7
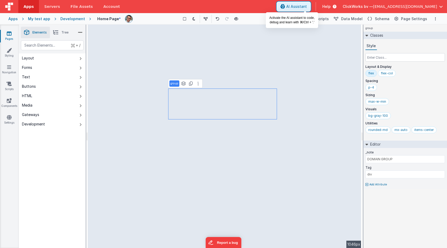
click at [302, 5] on span "AI Assistant" at bounding box center [296, 6] width 21 height 5
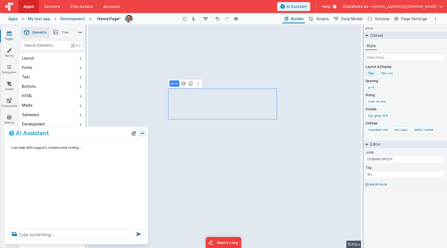
click at [142, 134] on button "Close" at bounding box center [142, 132] width 7 height 7
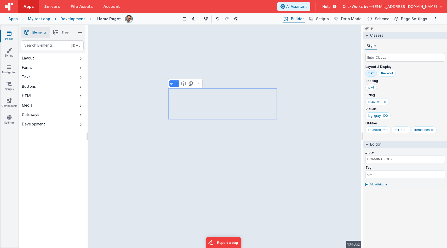
click at [368, 184] on icon at bounding box center [367, 184] width 3 height 3
click at [368, 184] on div at bounding box center [223, 124] width 447 height 248
click at [381, 191] on div "group Classes Style Layout & Display flex flex-col Spacing p-4 Sizing max-w-min…" at bounding box center [406, 136] width 84 height 223
click at [440, 128] on div "rounded-md mx-auto items-center" at bounding box center [406, 130] width 80 height 9
click at [400, 57] on input "text" at bounding box center [406, 57] width 80 height 8
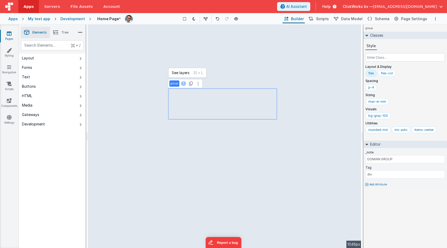
click at [184, 84] on icon at bounding box center [183, 83] width 5 height 4
click at [199, 83] on button at bounding box center [198, 83] width 6 height 6
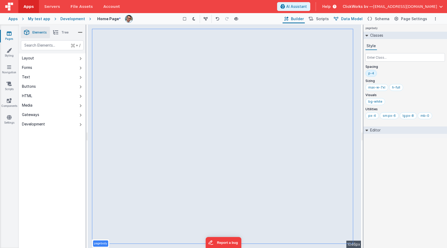
click at [361, 17] on span "Data Model" at bounding box center [351, 18] width 21 height 5
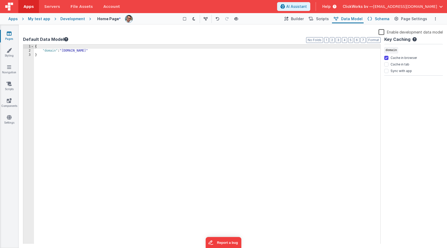
click at [387, 17] on span "Schema" at bounding box center [382, 18] width 15 height 5
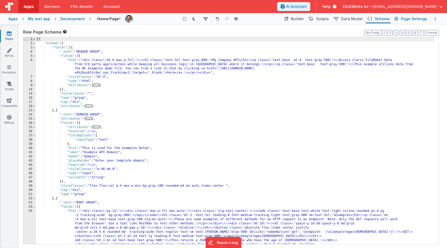
click at [407, 17] on span "Page Settings" at bounding box center [414, 18] width 26 height 5
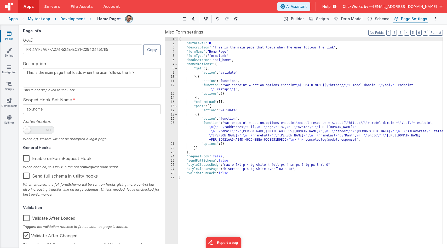
click at [14, 31] on div "Pages Styling Navigation Scripts Components Settings" at bounding box center [9, 136] width 19 height 223
click at [8, 35] on icon at bounding box center [9, 33] width 5 height 5
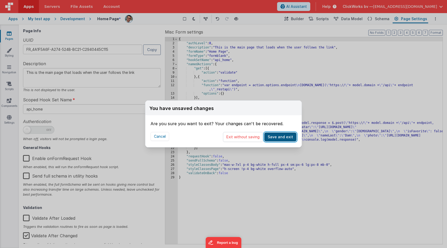
click at [280, 135] on button "Save and exit" at bounding box center [280, 136] width 32 height 9
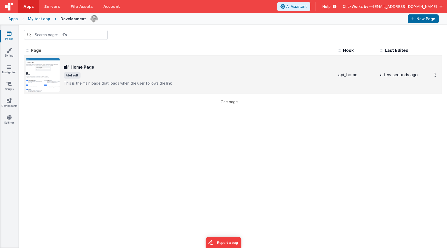
click at [41, 75] on img at bounding box center [42, 74] width 33 height 33
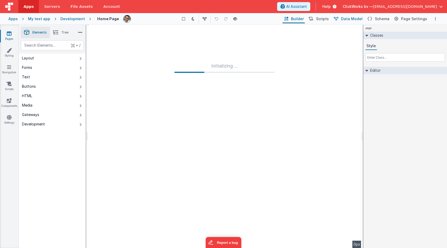
click at [357, 19] on span "Data Model" at bounding box center [351, 18] width 21 height 5
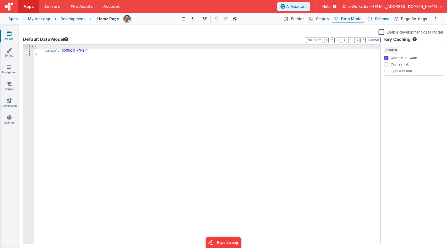
click at [381, 20] on span "Schema" at bounding box center [382, 18] width 15 height 5
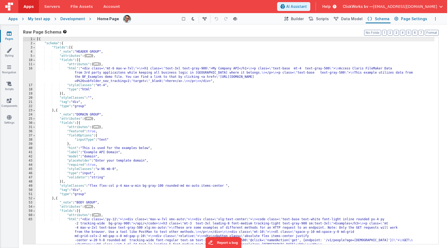
click at [410, 20] on span "Page Settings" at bounding box center [414, 18] width 26 height 5
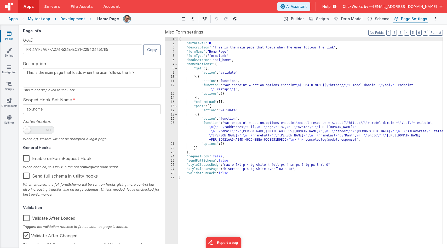
scroll to position [7, 0]
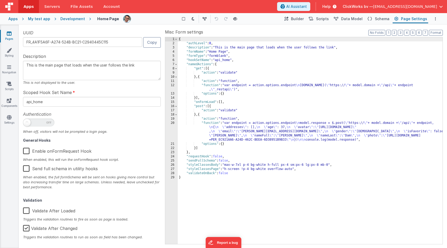
click at [25, 150] on label "Enable onFormRequest Hook" at bounding box center [57, 149] width 69 height 11
click at [0, 0] on input "Enable onFormRequest Hook" at bounding box center [0, 0] width 0 height 0
click at [9, 87] on link "Scripts" at bounding box center [9, 86] width 19 height 10
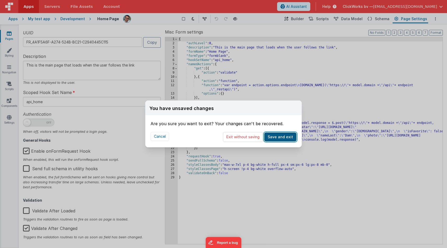
click at [285, 136] on button "Save and exit" at bounding box center [280, 136] width 32 height 9
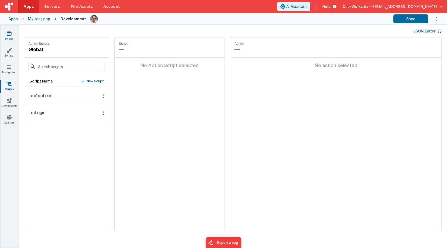
click at [10, 36] on icon at bounding box center [9, 33] width 5 height 5
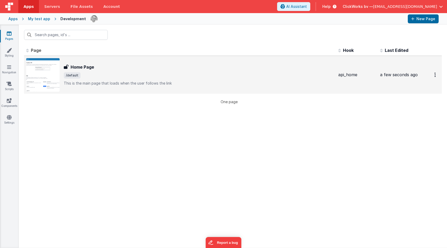
click at [43, 77] on img at bounding box center [42, 74] width 33 height 33
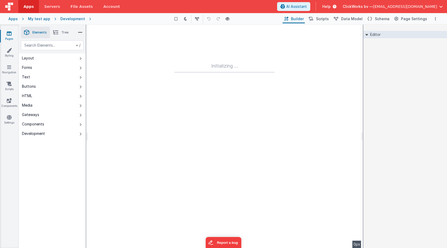
type input "FR_4A1F5A6F-A274-524B-BC21-C2940445C115"
type textarea "This is the main page that loads when the user follows the link"
type input "api_home"
checkbox input "false"
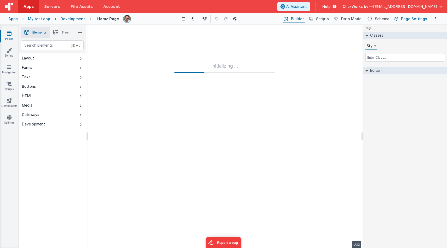
click at [419, 20] on span "Page Settings" at bounding box center [414, 18] width 26 height 5
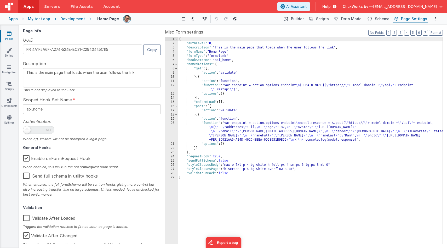
click at [28, 159] on label "Enable onFormRequest Hook" at bounding box center [56, 157] width 67 height 11
click at [0, 0] on input "Enable onFormRequest Hook" at bounding box center [0, 0] width 0 height 0
click at [299, 19] on span "Builder" at bounding box center [297, 18] width 13 height 5
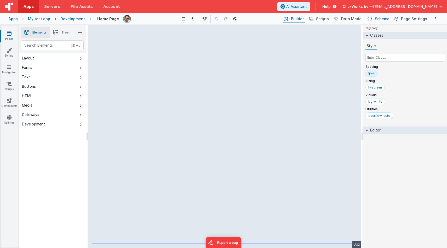
click at [381, 18] on span "Schema" at bounding box center [382, 18] width 15 height 5
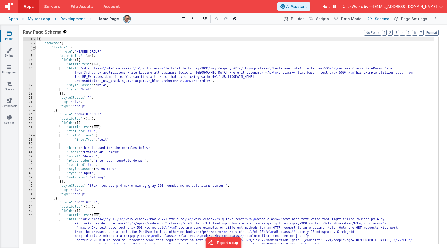
click at [33, 47] on span at bounding box center [34, 48] width 3 height 4
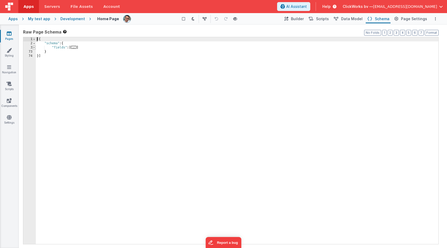
click at [34, 47] on span at bounding box center [34, 48] width 3 height 4
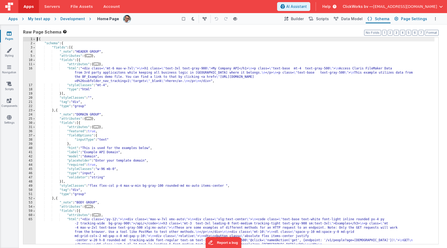
click at [406, 18] on span "Page Settings" at bounding box center [414, 18] width 26 height 5
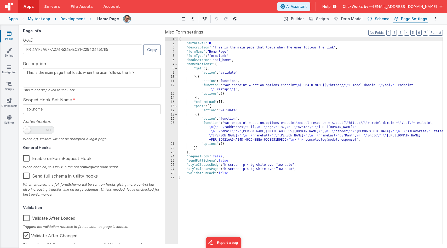
click at [383, 18] on span "Schema" at bounding box center [382, 18] width 15 height 5
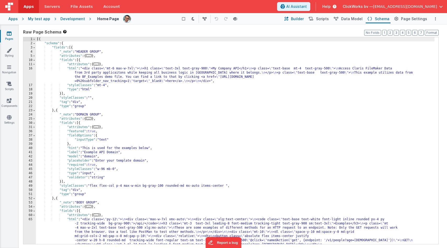
click at [301, 18] on span "Builder" at bounding box center [297, 18] width 13 height 5
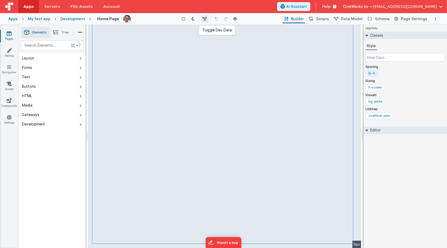
click at [205, 18] on icon at bounding box center [205, 19] width 4 height 4
click at [205, 19] on icon at bounding box center [206, 19] width 4 height 4
click at [218, 20] on icon at bounding box center [218, 19] width 4 height 4
click at [206, 19] on icon at bounding box center [206, 19] width 4 height 4
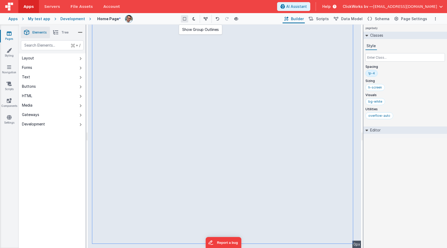
click at [184, 18] on icon at bounding box center [184, 19] width 3 height 4
click at [27, 60] on div "Layout" at bounding box center [28, 57] width 12 height 5
click at [406, 19] on span "Page Settings" at bounding box center [414, 18] width 26 height 5
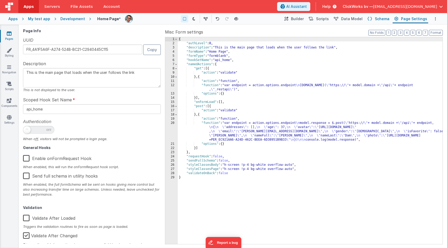
click at [384, 19] on span "Schema" at bounding box center [382, 18] width 15 height 5
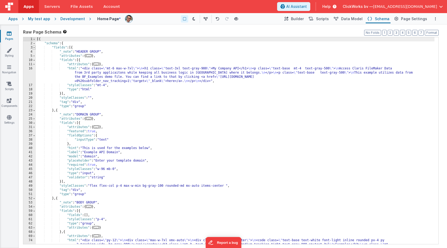
click at [34, 48] on span at bounding box center [34, 48] width 3 height 4
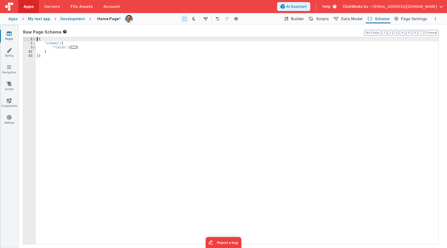
click at [34, 48] on span at bounding box center [34, 48] width 3 height 4
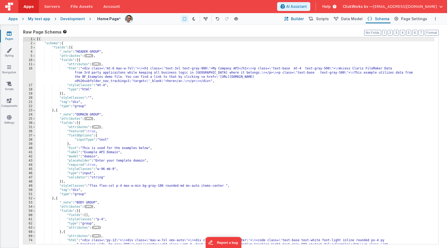
click at [300, 21] on span "Builder" at bounding box center [297, 18] width 13 height 5
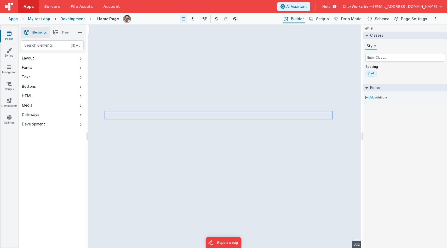
click at [56, 31] on icon at bounding box center [55, 32] width 5 height 7
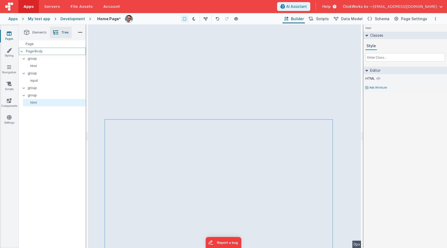
click at [21, 52] on icon at bounding box center [21, 51] width 3 height 2
click at [21, 52] on icon at bounding box center [22, 51] width 2 height 3
click at [25, 59] on icon at bounding box center [24, 59] width 4 height 2
click at [25, 59] on div at bounding box center [25, 58] width 5 height 4
click at [38, 60] on p "group" at bounding box center [57, 59] width 58 height 6
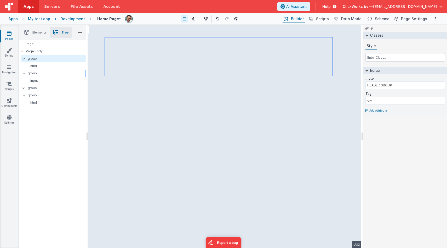
click at [34, 75] on p "group" at bounding box center [57, 73] width 58 height 6
type input "DOMAIN GROUP"
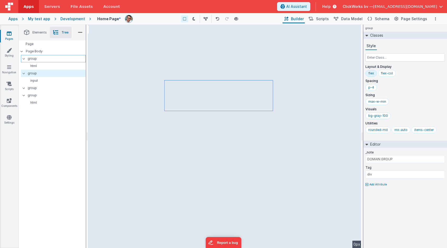
click at [37, 61] on div "group" at bounding box center [53, 58] width 65 height 7
click at [10, 52] on icon at bounding box center [9, 50] width 5 height 5
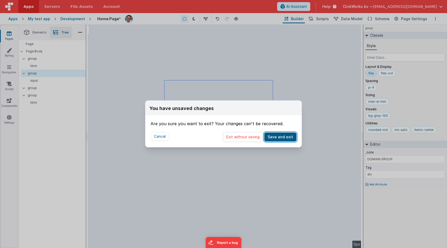
click at [286, 139] on button "Save and exit" at bounding box center [280, 136] width 32 height 9
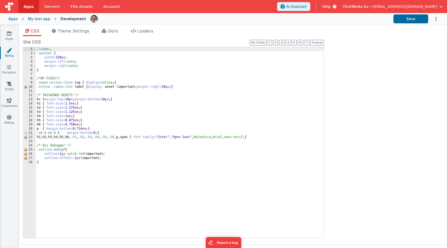
click at [406, 5] on span "[EMAIL_ADDRESS][DOMAIN_NAME]" at bounding box center [405, 6] width 64 height 5
click at [334, 35] on button at bounding box center [223, 124] width 447 height 248
click at [77, 32] on span "Theme Settings" at bounding box center [73, 30] width 32 height 5
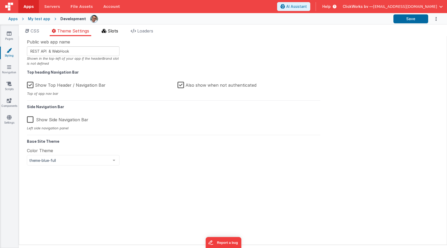
click at [110, 32] on span "Slots" at bounding box center [113, 30] width 10 height 5
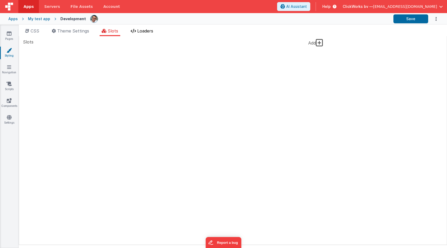
click at [138, 31] on span "Loaders" at bounding box center [145, 30] width 16 height 5
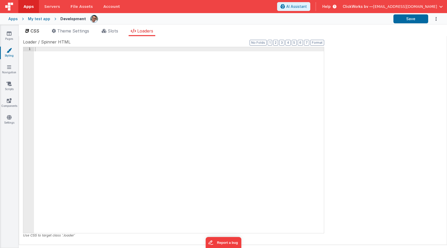
click at [35, 32] on span "CSS" at bounding box center [35, 30] width 9 height 5
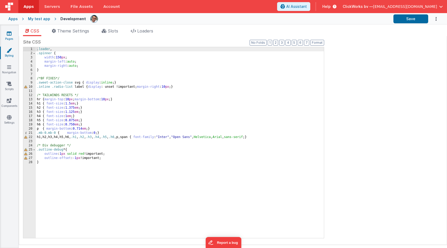
click at [6, 36] on link "Pages" at bounding box center [9, 36] width 19 height 10
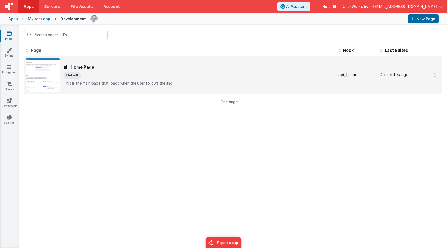
click at [39, 73] on img at bounding box center [42, 74] width 33 height 33
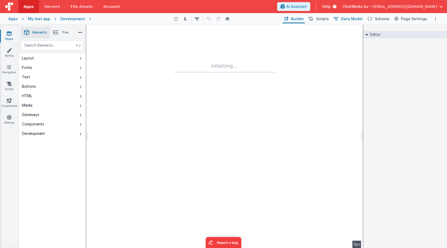
click at [356, 20] on span "Data Model" at bounding box center [351, 18] width 21 height 5
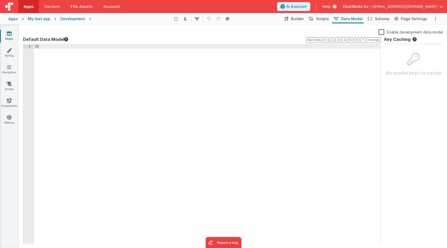
click at [380, 32] on label "Enable development data model" at bounding box center [411, 32] width 64 height 6
click at [0, 0] on input "Enable development data model" at bounding box center [0, 0] width 0 height 0
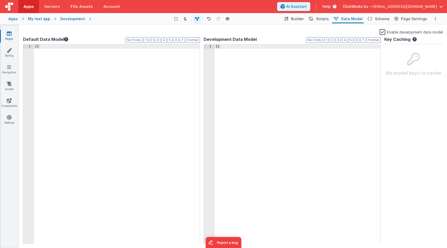
click at [384, 32] on label "Enable development data model" at bounding box center [411, 32] width 63 height 6
click at [0, 0] on input "Enable development data model" at bounding box center [0, 0] width 0 height 0
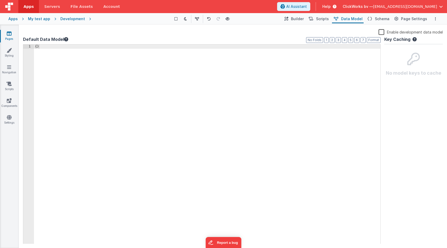
click at [411, 67] on div "No model keys to cache" at bounding box center [413, 60] width 59 height 33
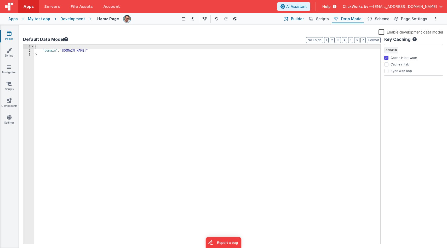
click at [304, 17] on span "Builder" at bounding box center [297, 18] width 13 height 5
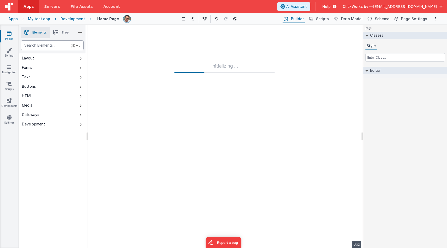
click at [42, 46] on div "text" at bounding box center [52, 45] width 63 height 10
type div "snippets"
click at [379, 21] on span "Schema" at bounding box center [382, 18] width 15 height 5
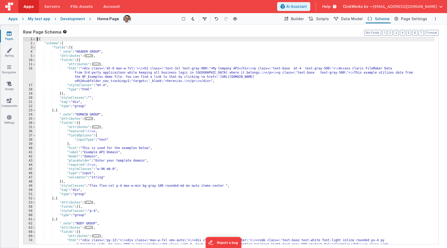
click at [34, 48] on span at bounding box center [34, 48] width 3 height 4
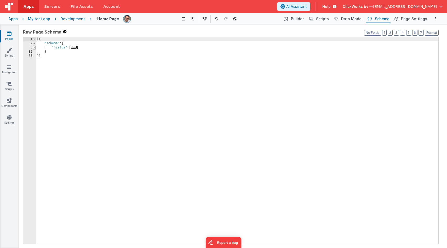
click at [34, 48] on span at bounding box center [34, 48] width 3 height 4
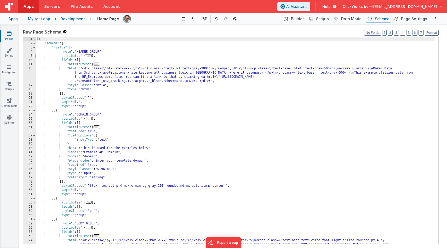
click at [33, 56] on span at bounding box center [34, 56] width 3 height 4
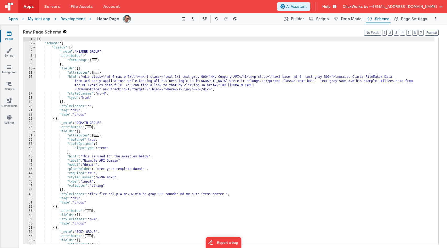
click at [33, 56] on span at bounding box center [34, 56] width 3 height 4
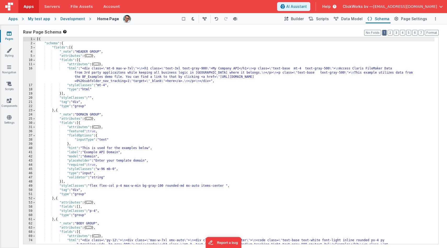
click at [384, 32] on button "1" at bounding box center [384, 33] width 4 height 6
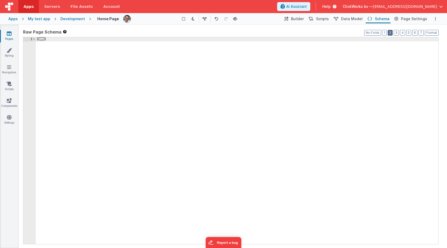
click at [392, 33] on button "2" at bounding box center [390, 33] width 5 height 6
click at [398, 33] on button "3" at bounding box center [396, 33] width 5 height 6
click at [405, 33] on button "4" at bounding box center [402, 33] width 5 height 6
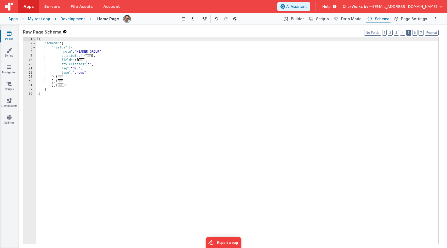
click at [409, 33] on button "5" at bounding box center [408, 33] width 5 height 6
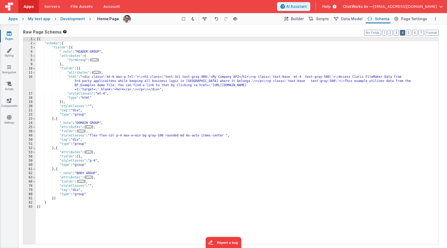
click at [403, 32] on button "4" at bounding box center [402, 33] width 5 height 6
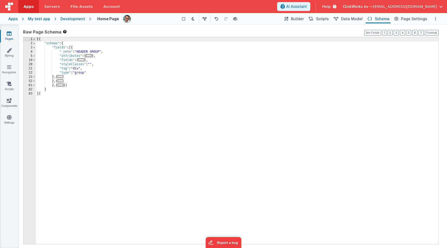
click at [84, 60] on span "..." at bounding box center [81, 59] width 6 height 3
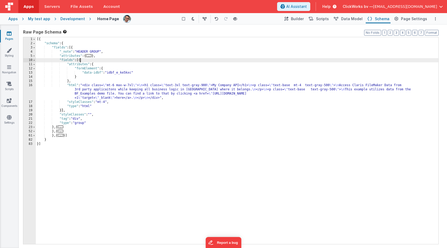
click at [82, 60] on div "[{ "schema" : { "fields" : [{ "_note" : "HEADER GROUP" , "attributes" : { ... }…" at bounding box center [237, 144] width 403 height 215
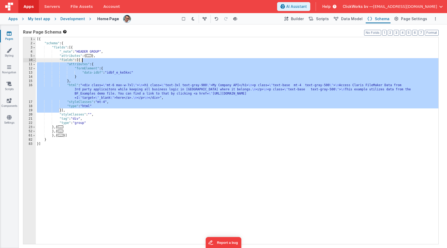
click at [33, 61] on span at bounding box center [34, 60] width 3 height 4
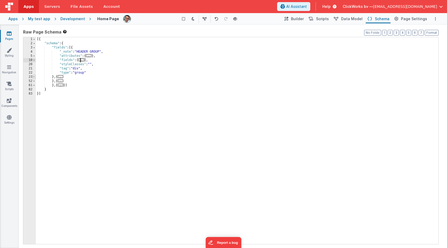
click at [34, 77] on span at bounding box center [34, 77] width 3 height 4
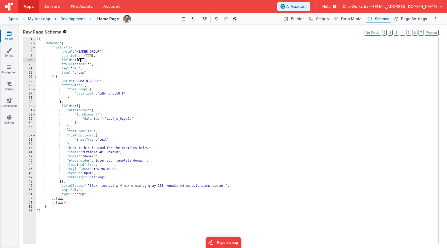
click at [34, 77] on span at bounding box center [34, 77] width 3 height 4
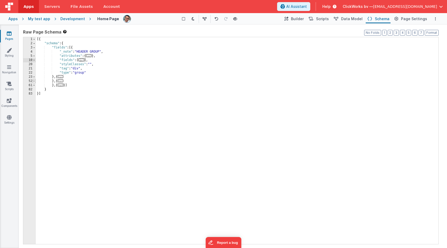
click at [34, 82] on span at bounding box center [34, 81] width 3 height 4
click at [34, 86] on span at bounding box center [34, 85] width 3 height 4
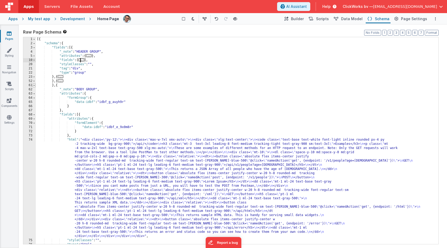
click at [34, 85] on span at bounding box center [34, 85] width 3 height 4
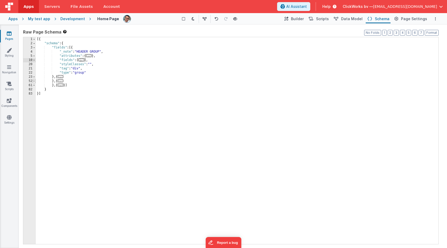
click at [34, 82] on span at bounding box center [34, 81] width 3 height 4
click at [34, 78] on span at bounding box center [34, 77] width 3 height 4
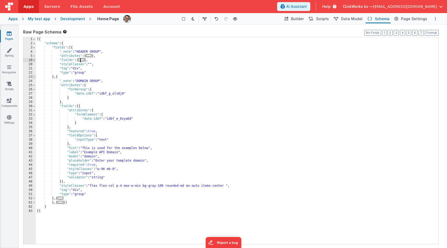
click at [34, 78] on span at bounding box center [34, 77] width 3 height 4
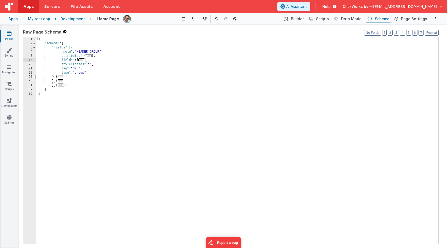
click at [33, 77] on span at bounding box center [34, 77] width 3 height 4
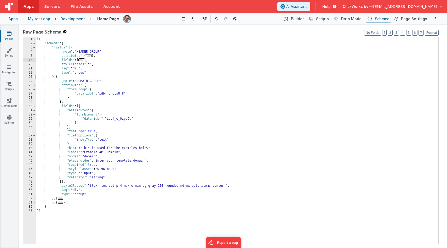
click at [33, 77] on span at bounding box center [34, 77] width 3 height 4
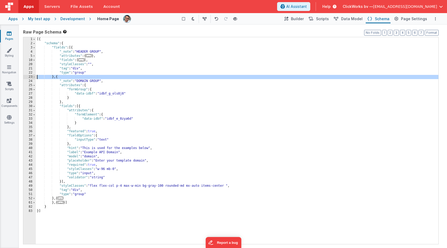
click at [35, 77] on span at bounding box center [34, 77] width 3 height 4
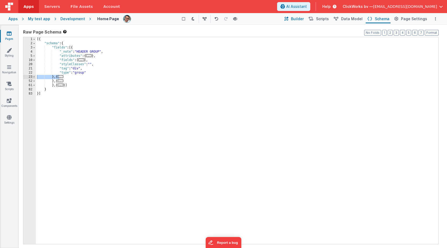
click at [302, 20] on span "Builder" at bounding box center [297, 18] width 13 height 5
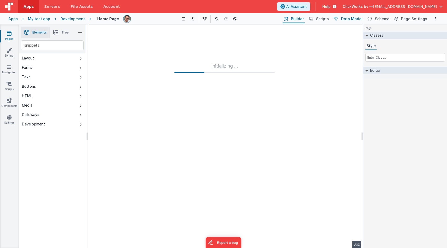
click at [355, 21] on button "Data Model" at bounding box center [348, 18] width 32 height 9
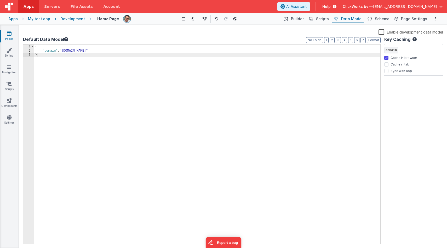
click at [101, 81] on div "{ "domain" : "templaterestapi.fmbetterforms.com" }" at bounding box center [207, 148] width 347 height 208
click at [141, 52] on div "{ "domain" : "templaterestapi.fmbetterforms.com" }" at bounding box center [207, 148] width 347 height 208
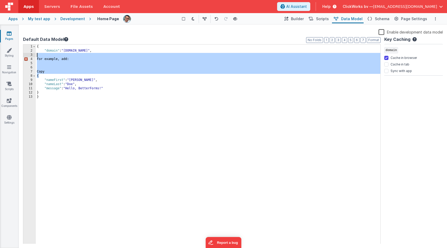
drag, startPoint x: 42, startPoint y: 77, endPoint x: 23, endPoint y: 55, distance: 29.1
click at [23, 55] on div "Enable development data model Default Data Model Format 7 6 5 4 3 2 1 No Folds …" at bounding box center [233, 136] width 424 height 219
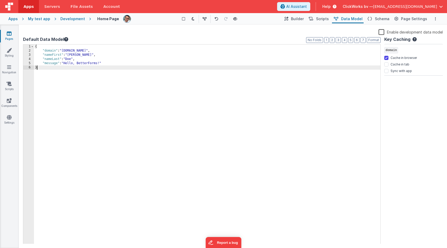
click at [68, 59] on div "{ "domain" : "templaterestapi.fmbetterforms.com" , "nameFirst" : "John" , "name…" at bounding box center [207, 148] width 347 height 208
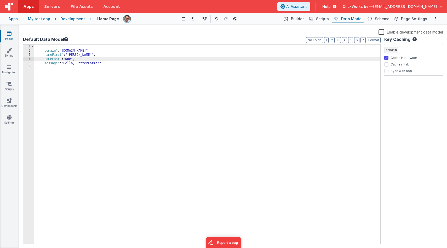
click at [58, 55] on div "{ "domain" : "templaterestapi.fmbetterforms.com" , "nameFirst" : "John" , "name…" at bounding box center [207, 148] width 347 height 208
click at [325, 19] on span "Scripts" at bounding box center [322, 18] width 13 height 5
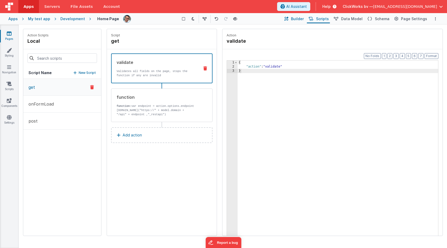
click at [300, 20] on span "Builder" at bounding box center [297, 18] width 13 height 5
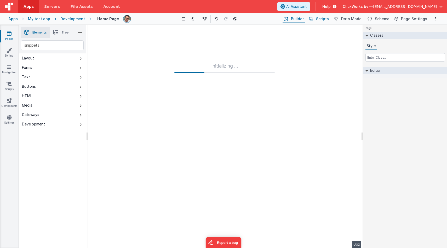
click at [321, 20] on span "Scripts" at bounding box center [322, 18] width 13 height 5
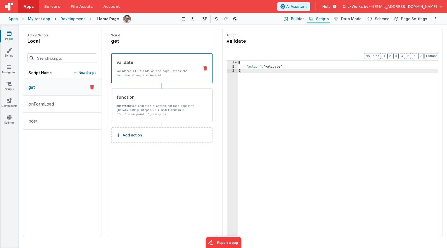
click at [297, 21] on span "Builder" at bounding box center [297, 18] width 13 height 5
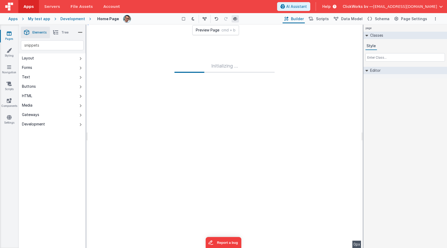
click at [234, 19] on icon at bounding box center [235, 19] width 4 height 4
click at [380, 20] on span "Schema" at bounding box center [382, 18] width 15 height 5
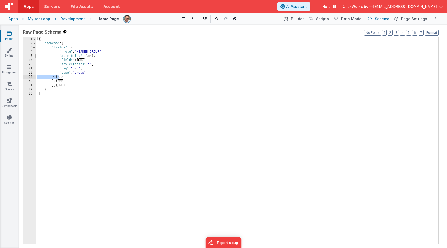
click at [33, 55] on span at bounding box center [34, 56] width 3 height 4
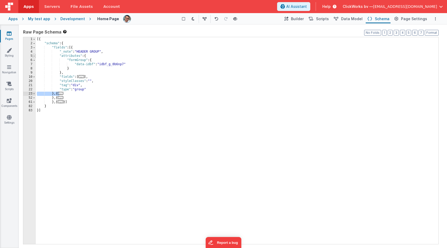
click at [33, 55] on span at bounding box center [34, 56] width 3 height 4
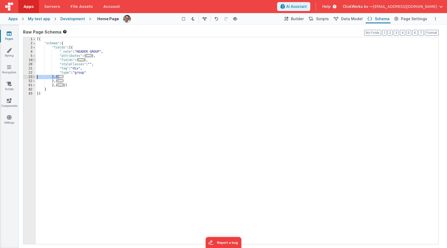
click at [34, 61] on span at bounding box center [34, 60] width 3 height 4
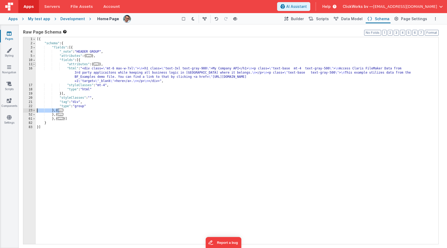
click at [34, 64] on span at bounding box center [34, 64] width 3 height 4
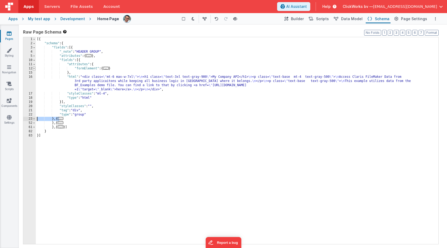
click at [34, 68] on span at bounding box center [34, 68] width 3 height 4
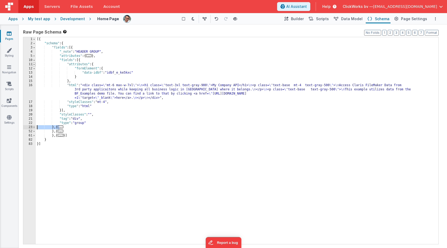
click at [34, 65] on span at bounding box center [34, 64] width 3 height 4
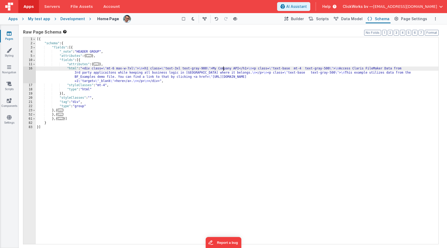
click at [223, 69] on div "[{ "schema" : { "fields" : [{ "_note" : "HEADER GROUP" , "attributes" : { ... }…" at bounding box center [237, 144] width 403 height 215
click at [302, 19] on span "Builder" at bounding box center [297, 18] width 13 height 5
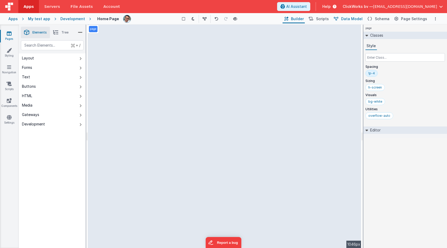
click at [354, 17] on span "Data Model" at bounding box center [351, 18] width 21 height 5
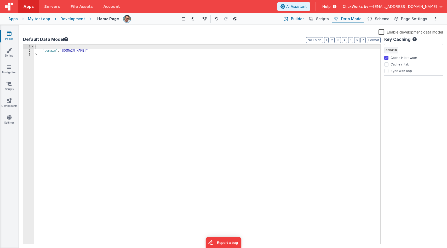
click at [298, 19] on span "Builder" at bounding box center [297, 18] width 13 height 5
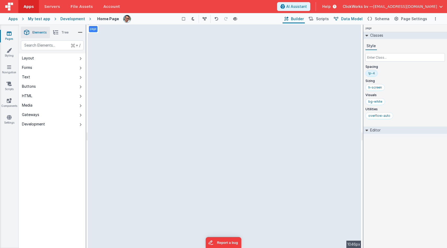
click at [357, 17] on span "Data Model" at bounding box center [351, 18] width 21 height 5
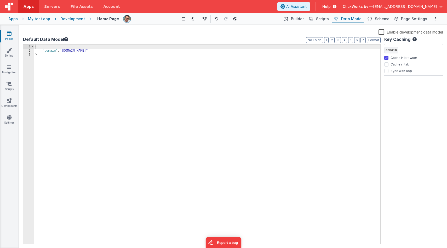
click at [135, 51] on div "{ "domain" : "templaterestapi.fmbetterforms.com" }" at bounding box center [207, 148] width 347 height 208
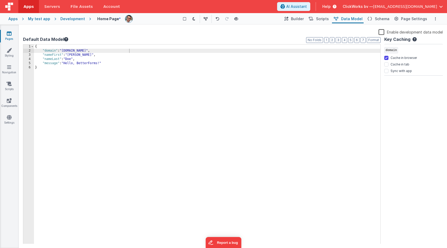
click at [252, 41] on label "Default Data Model" at bounding box center [202, 39] width 358 height 6
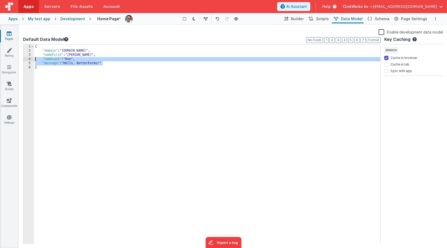
drag, startPoint x: 112, startPoint y: 63, endPoint x: 35, endPoint y: 61, distance: 76.9
click at [35, 61] on div "{ "domain" : "templaterestapi.fmbetterforms.com" , "nameFirst" : "John" , "name…" at bounding box center [207, 148] width 347 height 208
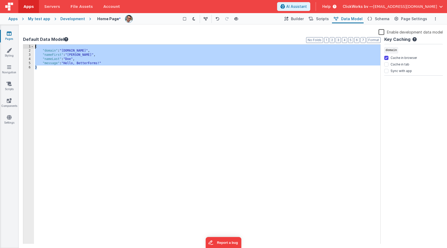
drag, startPoint x: 50, startPoint y: 72, endPoint x: 24, endPoint y: 39, distance: 41.7
click at [24, 39] on div "Default Data Model Format 7 6 5 4 3 2 1 No Folds 1 2 3 4 5 6 { "domain" : "temp…" at bounding box center [202, 139] width 358 height 207
click at [381, 31] on label "Enable development data model" at bounding box center [411, 32] width 64 height 6
click at [0, 0] on input "Enable development data model" at bounding box center [0, 0] width 0 height 0
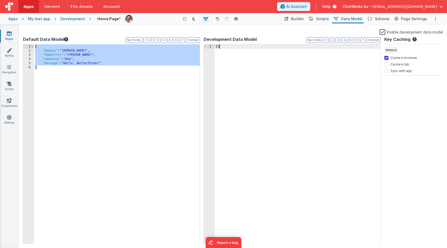
click at [326, 54] on div "{ }" at bounding box center [298, 148] width 166 height 208
drag, startPoint x: 252, startPoint y: 47, endPoint x: 199, endPoint y: 37, distance: 54.7
click at [199, 37] on div "Default Data Model Format 7 6 5 4 3 2 1 No Folds 1 2 3 4 5 6 { "domain" : "temp…" at bounding box center [233, 139] width 420 height 207
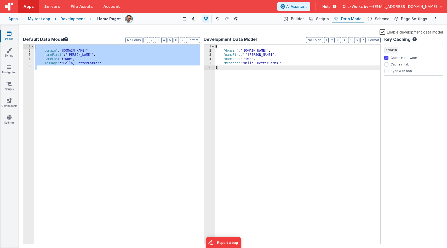
click at [233, 27] on div "Saved Duplicating Page" at bounding box center [242, 27] width 447 height 4
click at [7, 35] on icon at bounding box center [9, 33] width 5 height 5
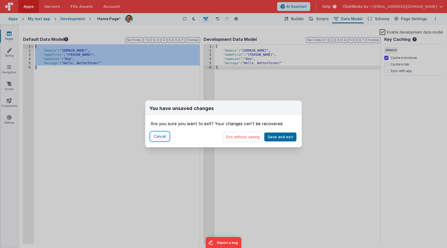
click at [163, 138] on button "Cancel" at bounding box center [160, 136] width 19 height 9
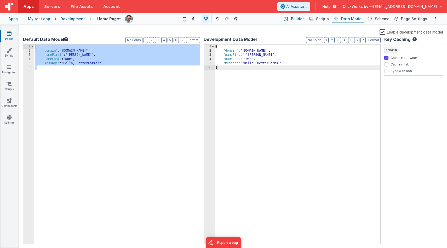
click at [299, 18] on span "Builder" at bounding box center [297, 18] width 13 height 5
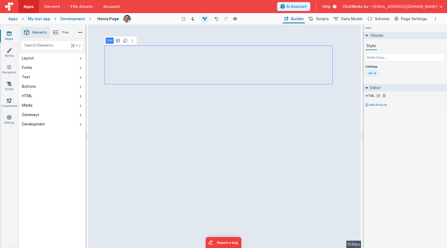
click at [379, 93] on button at bounding box center [378, 95] width 5 height 5
click at [375, 96] on div "HTML" at bounding box center [406, 95] width 80 height 5
click at [369, 96] on label "HTML" at bounding box center [370, 96] width 9 height 4
click at [132, 41] on icon at bounding box center [132, 40] width 1 height 4
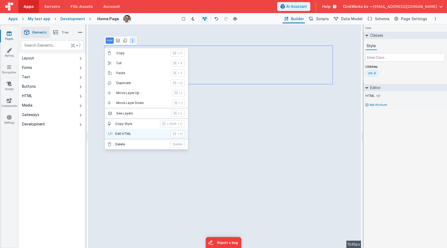
click at [123, 133] on p "Edit HTML" at bounding box center [141, 134] width 52 height 4
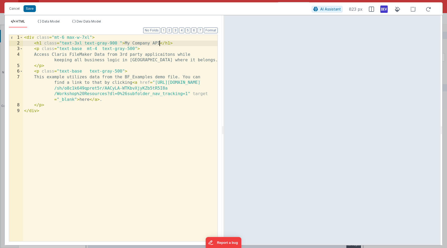
click at [160, 44] on div "< div class = "mt-6 max-w-7xl" > < h1 class = "text-3xl text-gray-900 " > My Co…" at bounding box center [120, 143] width 195 height 217
click at [48, 23] on li "Data Model" at bounding box center [49, 23] width 26 height 8
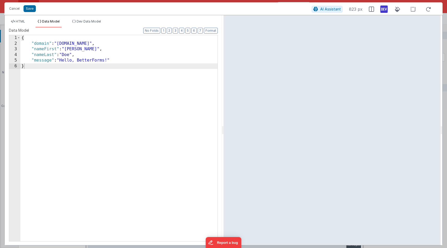
click at [39, 50] on div "{ "domain" : "templaterestapi.fmbetterforms.com" , "nameFirst" : "John" , "name…" at bounding box center [118, 143] width 197 height 217
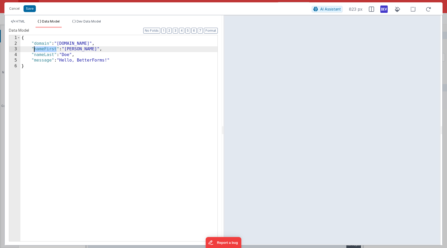
click at [39, 50] on div "{ "domain" : "templaterestapi.fmbetterforms.com" , "nameFirst" : "John" , "name…" at bounding box center [118, 143] width 197 height 217
click at [84, 21] on span "Dev Data Model" at bounding box center [89, 21] width 24 height 4
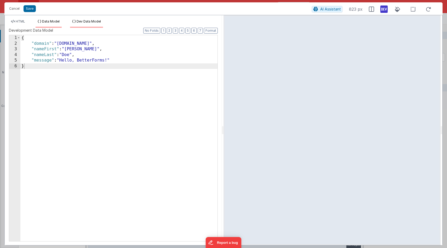
click at [49, 24] on li "Data Model" at bounding box center [49, 23] width 26 height 8
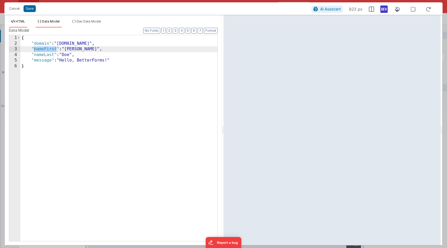
click at [25, 23] on li "HTML" at bounding box center [18, 23] width 18 height 8
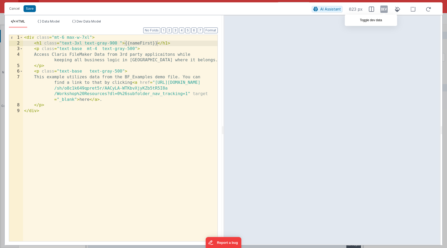
click at [383, 10] on icon at bounding box center [384, 9] width 7 height 8
click at [369, 9] on icon at bounding box center [371, 9] width 5 height 5
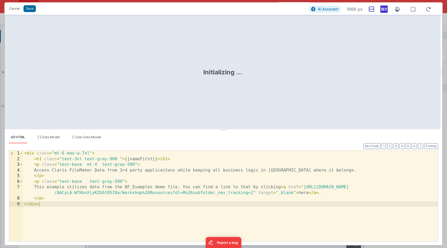
click at [371, 9] on icon at bounding box center [371, 9] width 5 height 5
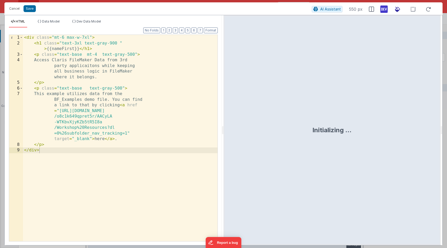
click at [398, 9] on icon at bounding box center [398, 9] width 12 height 7
click at [383, 10] on icon at bounding box center [384, 9] width 7 height 8
click at [385, 9] on icon at bounding box center [384, 9] width 7 height 8
click at [398, 8] on icon at bounding box center [398, 9] width 12 height 7
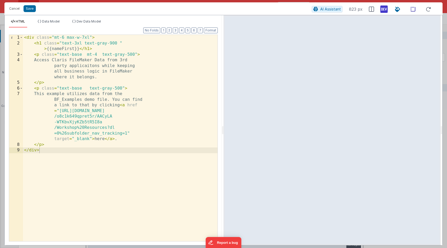
click at [413, 9] on icon at bounding box center [413, 9] width 11 height 7
click at [396, 10] on icon at bounding box center [398, 9] width 12 height 7
click at [428, 9] on icon at bounding box center [429, 9] width 12 height 7
click at [427, 9] on icon at bounding box center [429, 9] width 12 height 7
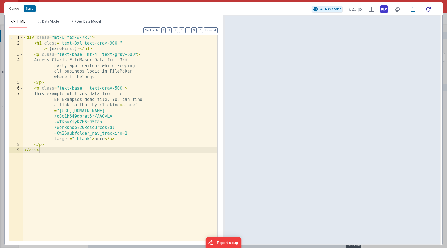
click at [427, 9] on icon at bounding box center [429, 9] width 12 height 7
click at [428, 9] on icon at bounding box center [429, 9] width 12 height 7
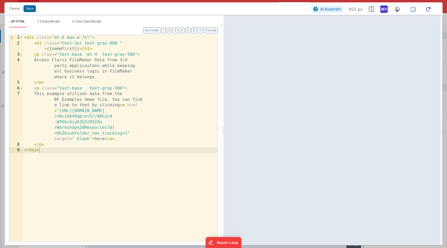
click at [428, 9] on icon at bounding box center [429, 9] width 12 height 7
click at [30, 9] on button "Save" at bounding box center [30, 8] width 12 height 7
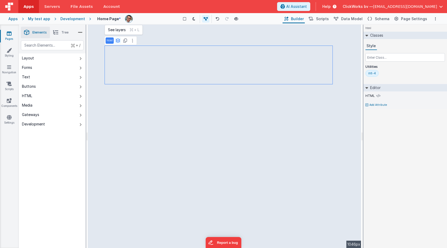
click at [118, 41] on icon at bounding box center [118, 40] width 5 height 4
click at [132, 41] on icon at bounding box center [132, 40] width 1 height 4
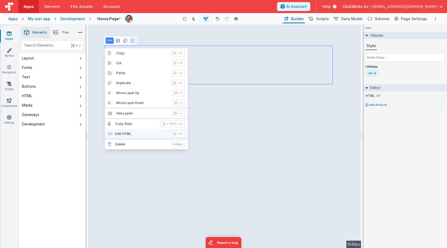
click at [123, 133] on p "Edit HTML" at bounding box center [141, 134] width 52 height 4
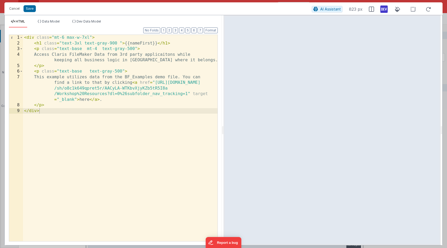
click at [157, 44] on div "< div class = "mt-6 max-w-7xl" > < h1 class = "text-3xl text-gray-900 " > {{nam…" at bounding box center [120, 143] width 195 height 217
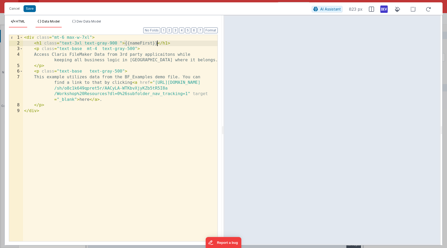
click at [45, 22] on span "Data Model" at bounding box center [51, 21] width 18 height 4
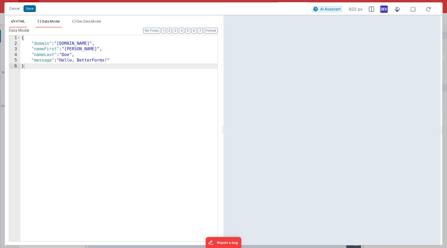
click at [20, 22] on span "HTML" at bounding box center [20, 21] width 9 height 4
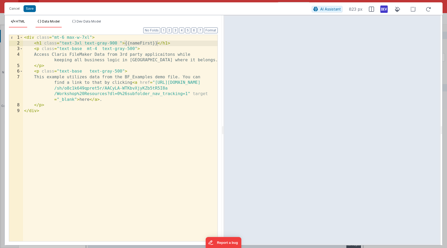
click at [57, 21] on span "Data Model" at bounding box center [51, 21] width 18 height 4
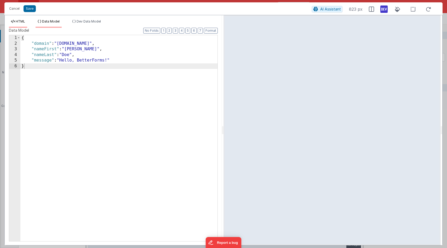
click at [13, 20] on icon at bounding box center [13, 21] width 4 height 3
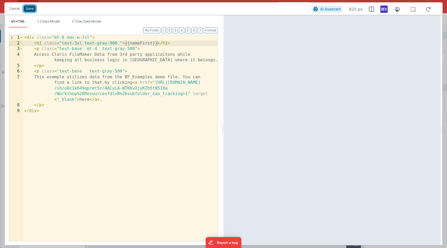
click at [29, 7] on button "Save" at bounding box center [30, 8] width 12 height 7
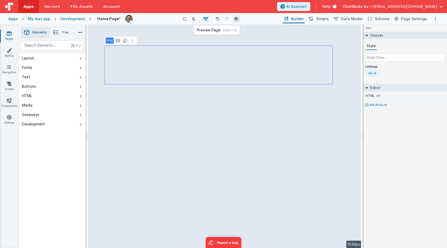
click at [235, 18] on icon at bounding box center [236, 19] width 4 height 4
click at [436, 19] on icon "Options" at bounding box center [435, 19] width 1 height 4
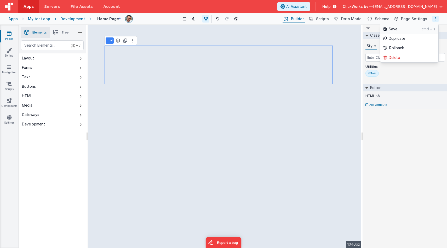
click at [410, 29] on p "Save" at bounding box center [405, 28] width 33 height 5
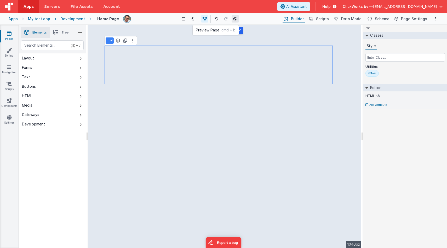
click at [235, 20] on icon at bounding box center [235, 19] width 4 height 4
click at [135, 43] on button at bounding box center [132, 40] width 6 height 6
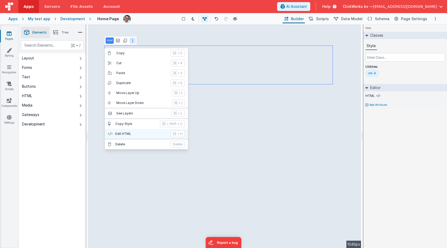
click at [126, 133] on p "Edit HTML" at bounding box center [141, 134] width 52 height 4
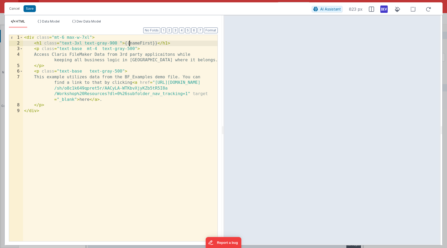
click at [129, 43] on div "< div class = "mt-6 max-w-7xl" > < h1 class = "text-3xl text-gray-900 " > {{nam…" at bounding box center [120, 143] width 195 height 217
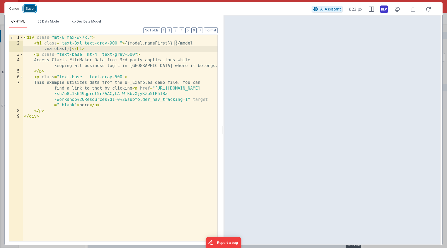
click at [31, 8] on button "Save" at bounding box center [30, 8] width 12 height 7
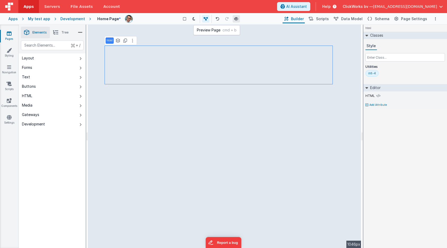
click at [235, 18] on icon at bounding box center [236, 19] width 4 height 4
click at [435, 17] on icon "Options" at bounding box center [435, 19] width 1 height 4
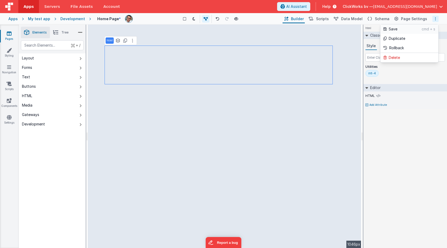
click at [400, 30] on p "Save" at bounding box center [405, 28] width 33 height 5
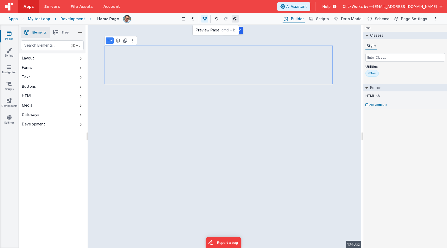
click at [237, 20] on icon at bounding box center [235, 19] width 4 height 4
click at [355, 21] on span "Data Model" at bounding box center [351, 18] width 21 height 5
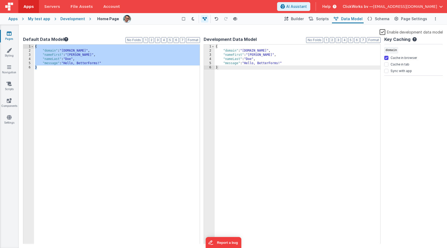
click at [312, 90] on div "{ "domain" : "templaterestapi.fmbetterforms.com" , "nameFirst" : "John" , "name…" at bounding box center [298, 148] width 166 height 208
click at [180, 90] on div "{ "domain" : "templaterestapi.fmbetterforms.com" , "nameFirst" : "John" , "name…" at bounding box center [117, 148] width 166 height 208
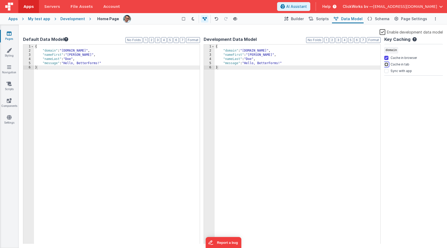
click at [387, 64] on input "Cache in tab" at bounding box center [386, 64] width 4 height 4
checkbox input "true"
click at [386, 71] on input "Sync with app" at bounding box center [386, 71] width 4 height 4
checkbox input "true"
click at [390, 84] on div "Key Caching domain Cache in browser Cache in tab Sync with app" at bounding box center [413, 139] width 59 height 207
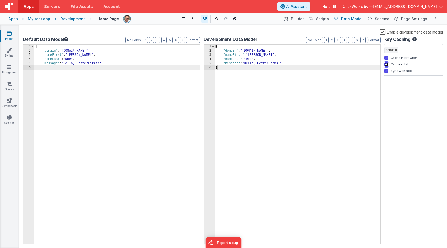
click at [387, 65] on input "Cache in tab" at bounding box center [386, 64] width 4 height 4
checkbox input "false"
click at [387, 70] on input "Sync with app" at bounding box center [386, 71] width 4 height 4
checkbox input "false"
click at [389, 84] on div "Key Caching domain Cache in browser Cache in tab Sync with app" at bounding box center [413, 139] width 59 height 207
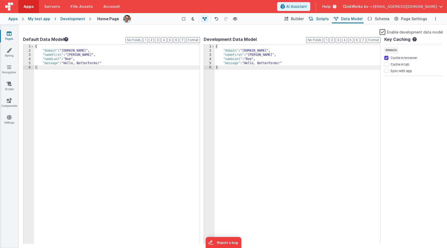
click at [321, 20] on span "Scripts" at bounding box center [322, 18] width 13 height 5
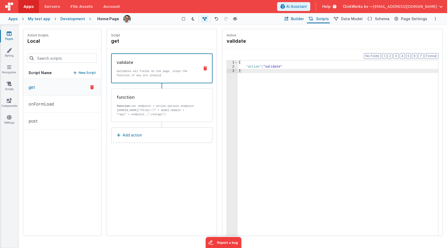
click at [301, 19] on span "Builder" at bounding box center [297, 18] width 13 height 5
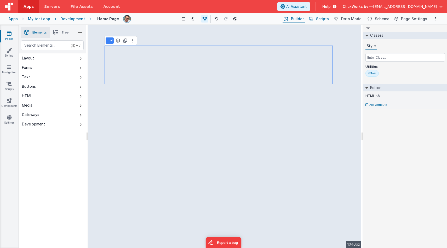
click at [325, 18] on span "Scripts" at bounding box center [322, 18] width 13 height 5
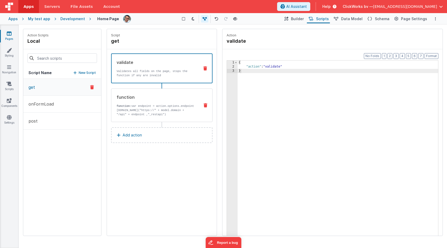
click at [135, 108] on p "function: var endpoint = action.options.endpoint window.open("https://" + model…" at bounding box center [156, 110] width 79 height 13
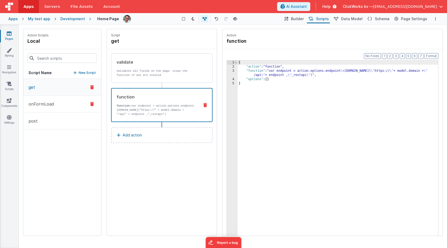
click at [53, 106] on p "onFormLoad" at bounding box center [39, 104] width 29 height 6
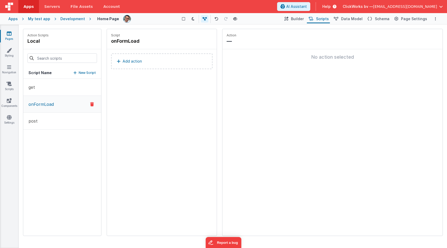
click at [124, 63] on p "Add action" at bounding box center [132, 61] width 19 height 6
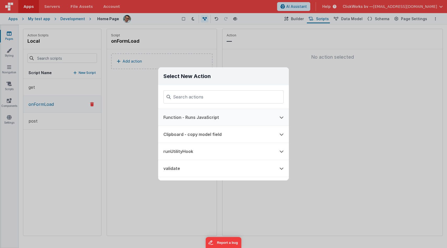
click at [186, 116] on button "Function - Runs JavaScript" at bounding box center [216, 117] width 116 height 17
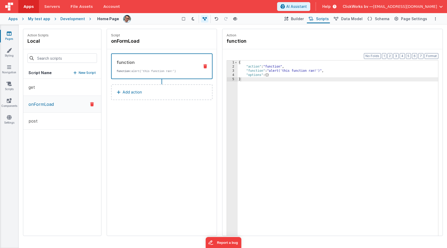
click at [161, 127] on div "Script onFormLoad function function: alert('this function ran!') Add action" at bounding box center [162, 132] width 110 height 206
click at [435, 17] on icon "Options" at bounding box center [435, 19] width 1 height 4
click at [415, 27] on p "Save" at bounding box center [405, 28] width 33 height 5
click at [154, 137] on div "Script onFormLoad function function: alert('this function ran!') Add action" at bounding box center [162, 132] width 110 height 206
click at [435, 21] on button "Options" at bounding box center [436, 19] width 6 height 6
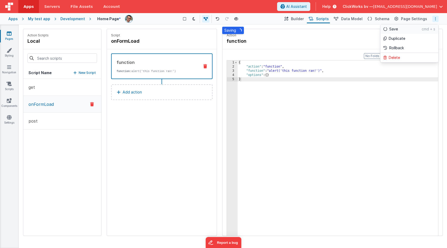
click at [411, 31] on p "Save" at bounding box center [405, 28] width 32 height 5
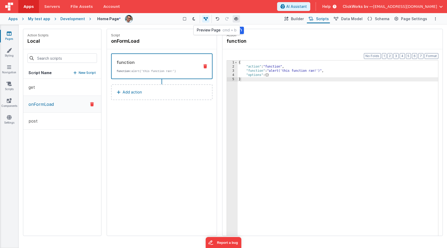
click at [236, 19] on icon at bounding box center [236, 19] width 4 height 4
click at [329, 33] on div "Action function" at bounding box center [333, 39] width 220 height 20
click at [288, 20] on icon at bounding box center [287, 18] width 4 height 5
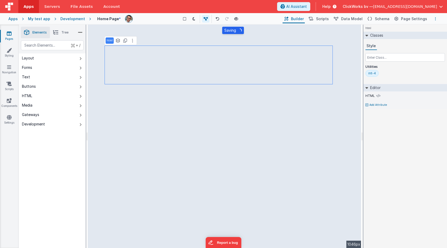
click at [437, 19] on button "Options" at bounding box center [436, 19] width 6 height 6
click at [407, 32] on link "Save cmd + s" at bounding box center [410, 28] width 58 height 9
click at [67, 19] on div "Development" at bounding box center [72, 18] width 25 height 5
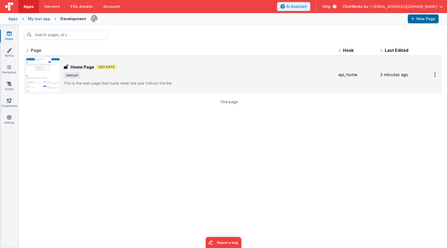
click at [47, 76] on img at bounding box center [42, 74] width 33 height 33
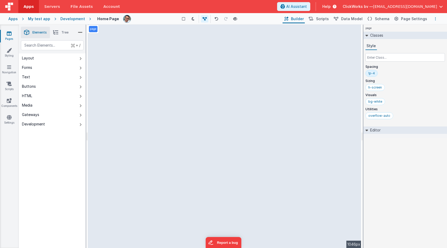
click at [435, 19] on icon "Options" at bounding box center [435, 19] width 1 height 4
click at [390, 28] on p "Save" at bounding box center [405, 28] width 33 height 5
click at [237, 19] on icon at bounding box center [235, 19] width 4 height 4
